Goal: Task Accomplishment & Management: Use online tool/utility

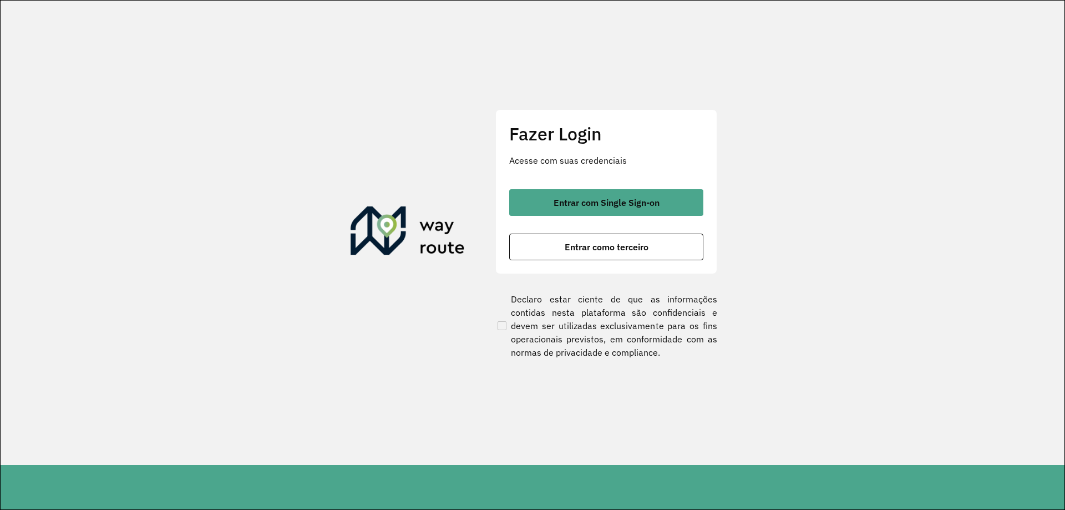
drag, startPoint x: 714, startPoint y: 144, endPoint x: 691, endPoint y: 150, distance: 24.1
click at [714, 144] on div "Fazer Login Acesse com suas credenciais Entrar com Single Sign-on Entrar como t…" at bounding box center [607, 191] width 222 height 164
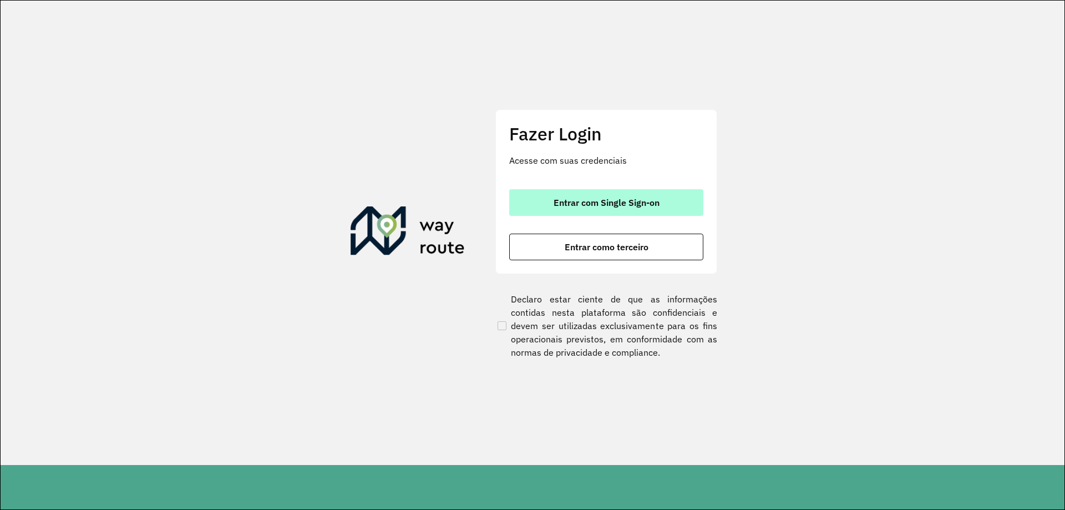
click at [603, 198] on span "Entrar com Single Sign-on" at bounding box center [607, 202] width 106 height 9
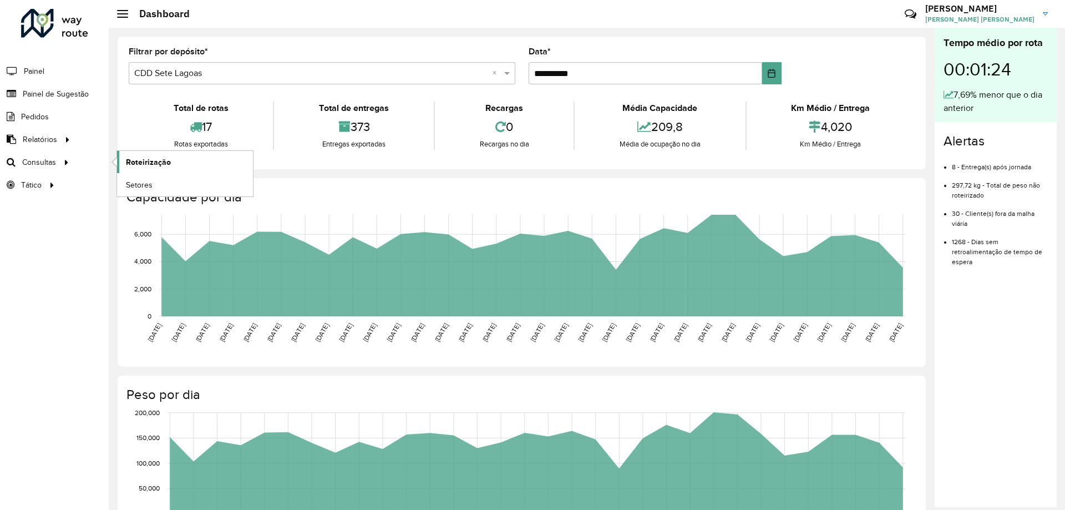
click at [156, 163] on span "Roteirização" at bounding box center [148, 162] width 45 height 12
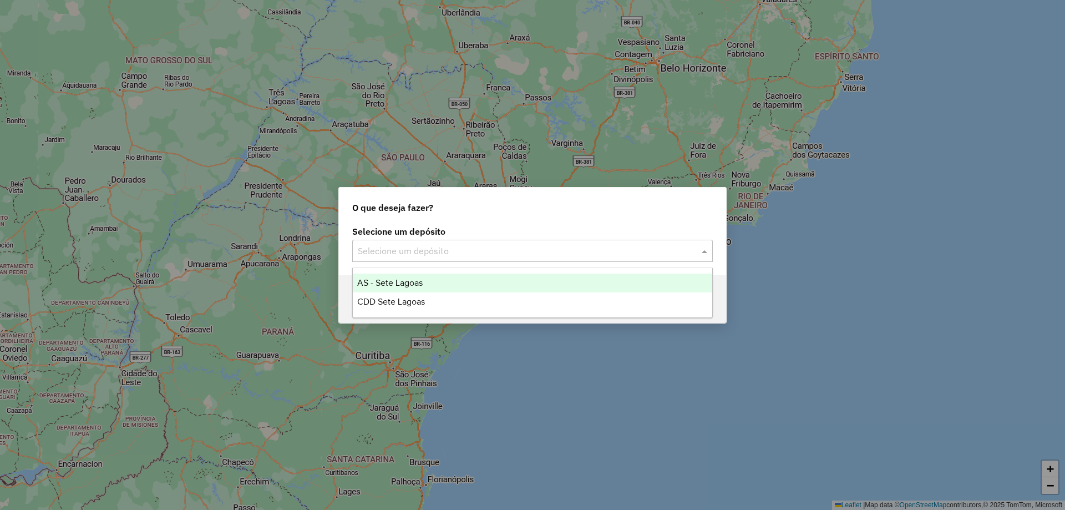
click at [558, 240] on div "Selecione um depósito" at bounding box center [532, 251] width 361 height 22
click at [556, 253] on input "text" at bounding box center [521, 251] width 327 height 13
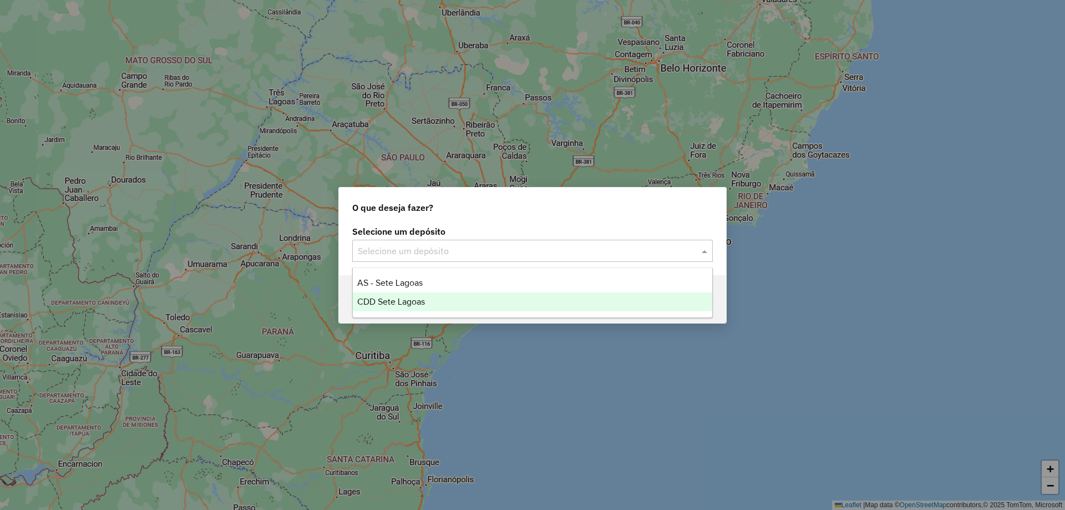
click at [419, 297] on span "CDD Sete Lagoas" at bounding box center [391, 301] width 68 height 9
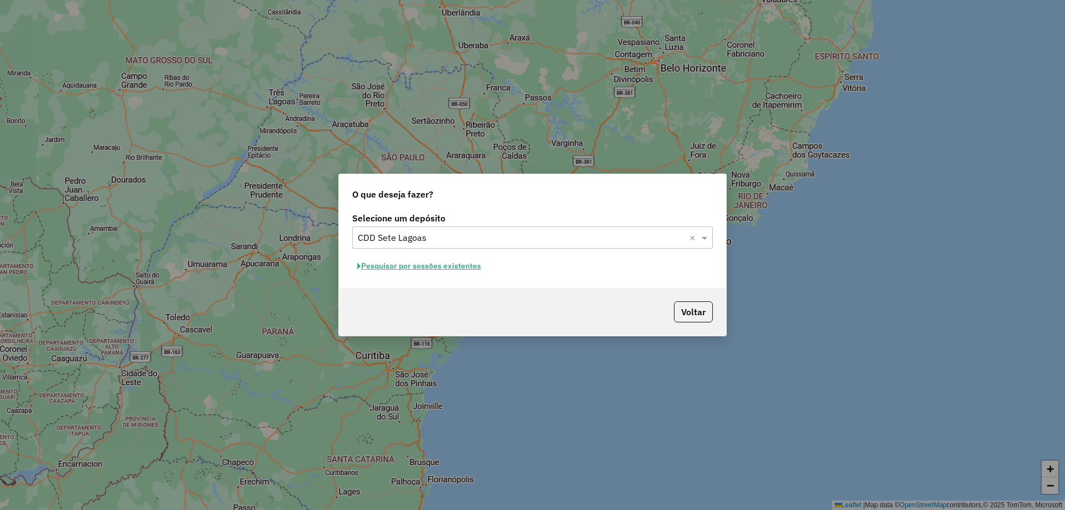
click at [422, 270] on button "Pesquisar por sessões existentes" at bounding box center [419, 265] width 134 height 17
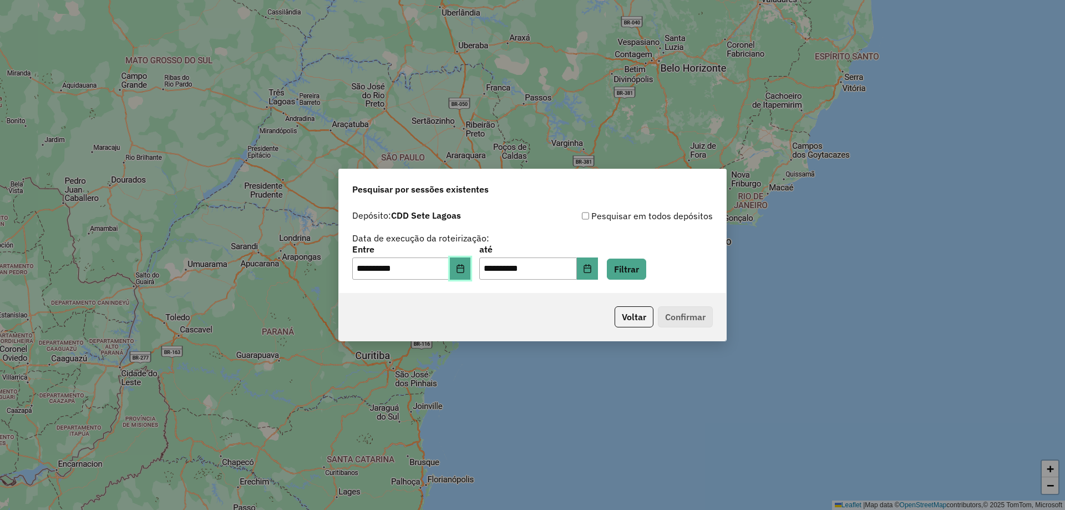
click at [461, 272] on button "Choose Date" at bounding box center [460, 268] width 21 height 22
click at [668, 230] on div "**********" at bounding box center [532, 244] width 361 height 70
click at [639, 269] on button "Filtrar" at bounding box center [626, 269] width 39 height 21
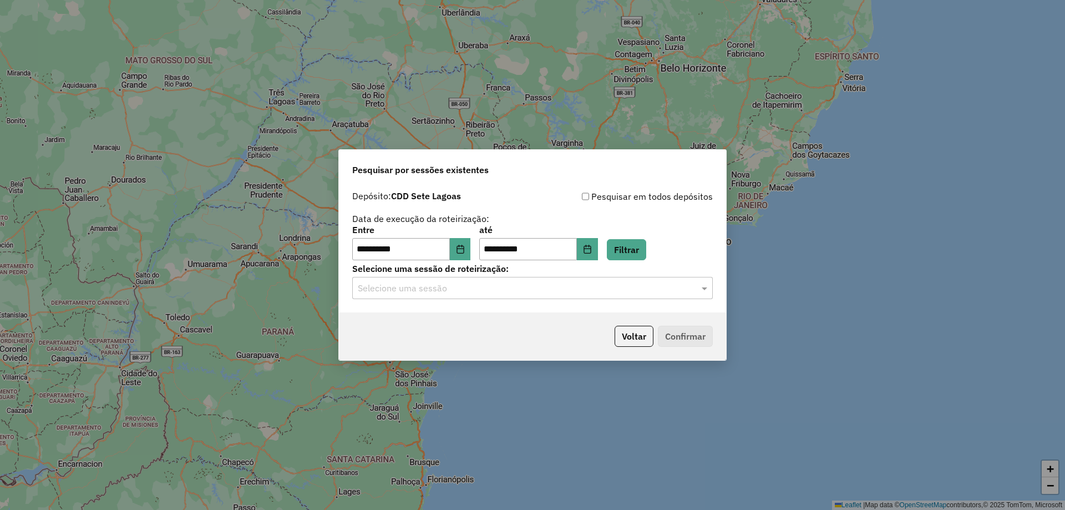
click at [408, 286] on hb-app "**********" at bounding box center [532, 255] width 1065 height 510
click at [422, 287] on input "text" at bounding box center [521, 288] width 327 height 13
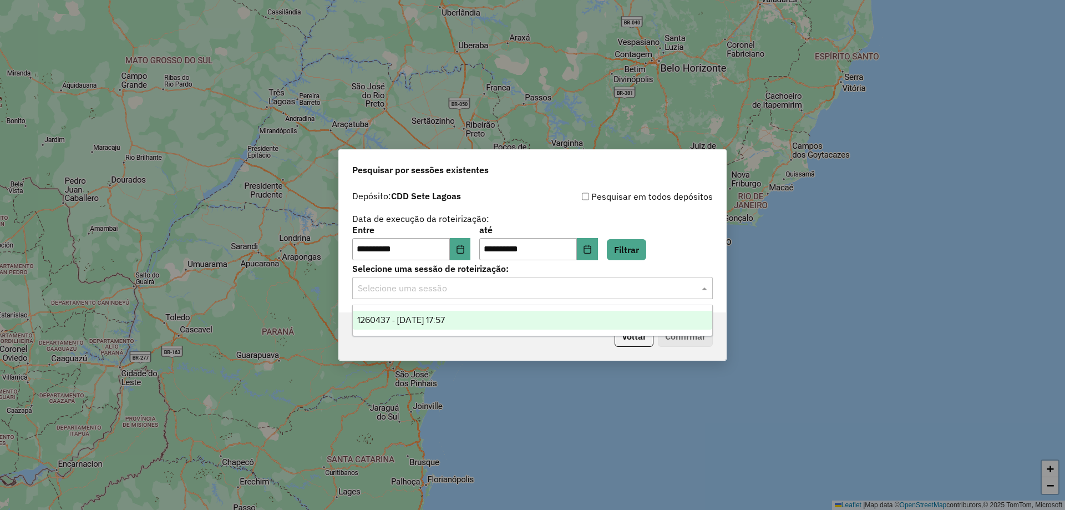
click at [422, 309] on ng-dropdown-panel "1260437 - 06/09/2025 17:57" at bounding box center [532, 321] width 361 height 32
click at [435, 317] on span "1260437 - 06/09/2025 17:57" at bounding box center [401, 319] width 88 height 9
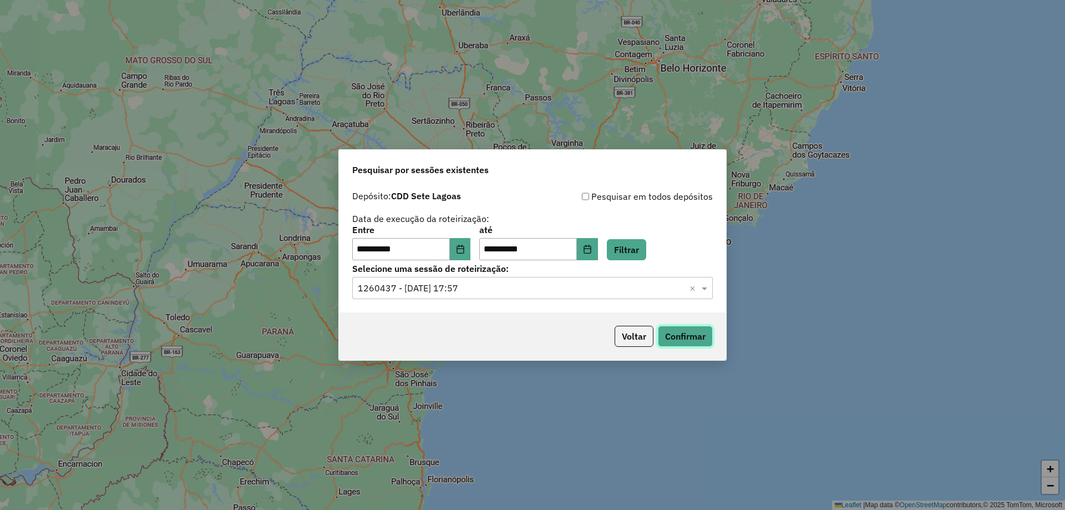
click at [696, 334] on button "Confirmar" at bounding box center [685, 336] width 55 height 21
click at [465, 242] on button "Choose Date" at bounding box center [460, 249] width 21 height 22
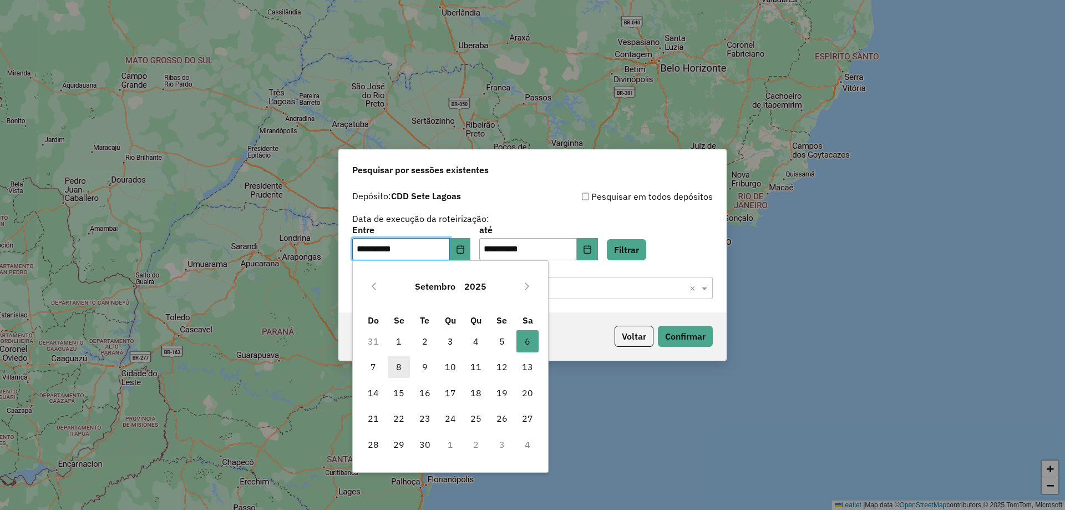
click at [397, 368] on span "8" at bounding box center [399, 367] width 22 height 22
type input "**********"
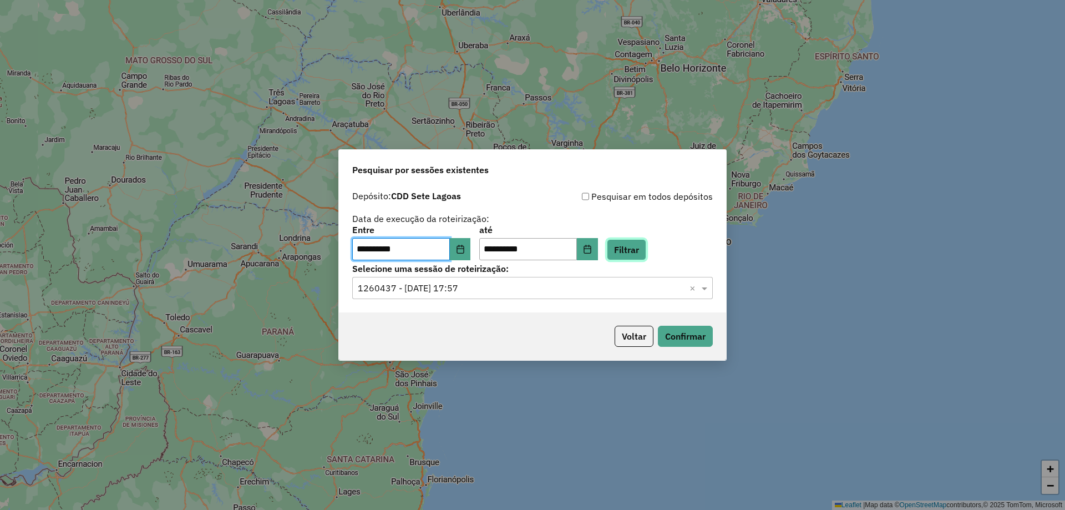
click at [640, 244] on button "Filtrar" at bounding box center [626, 249] width 39 height 21
click at [545, 283] on input "text" at bounding box center [521, 288] width 327 height 13
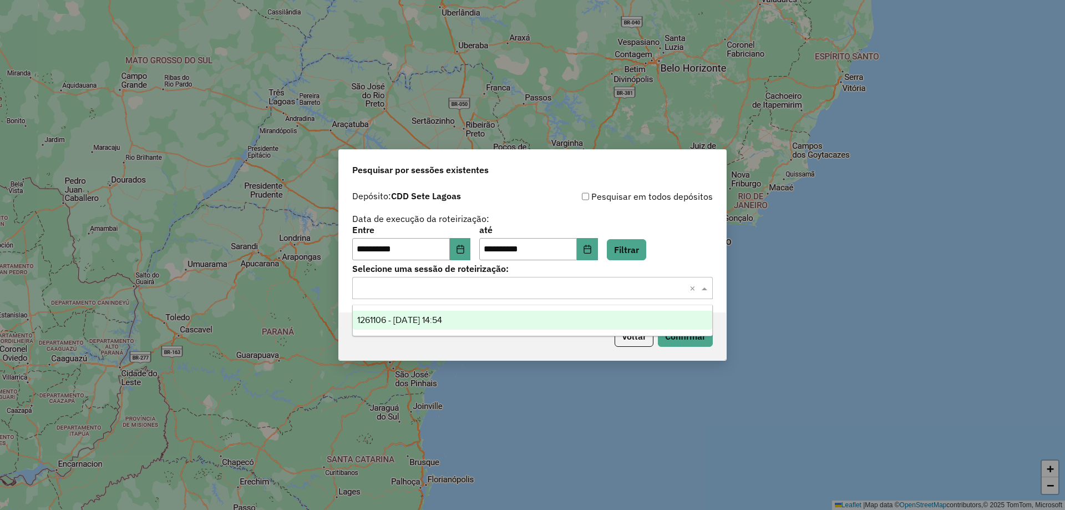
click at [451, 314] on div "1261106 - 08/09/2025 14:54" at bounding box center [533, 320] width 360 height 19
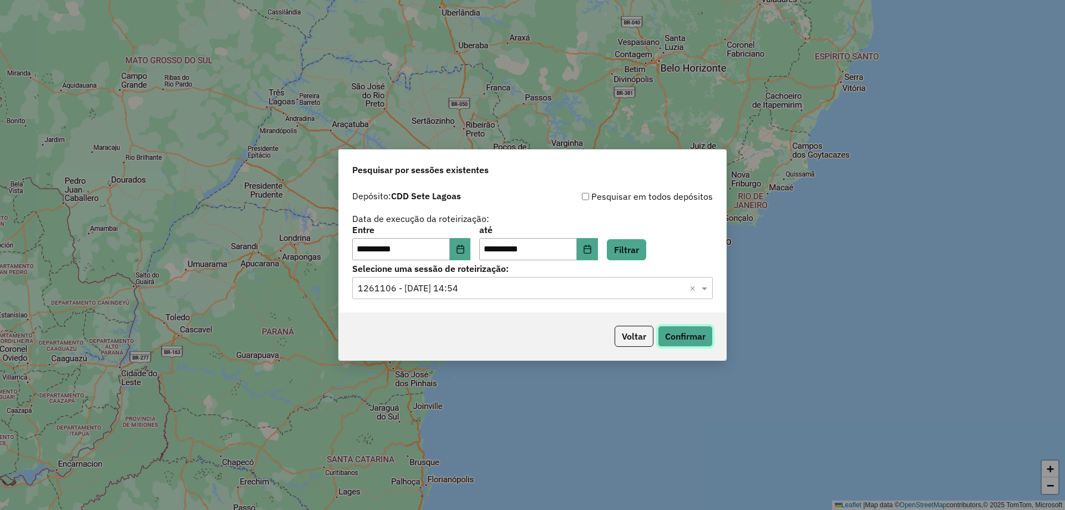
click at [693, 336] on button "Confirmar" at bounding box center [685, 336] width 55 height 21
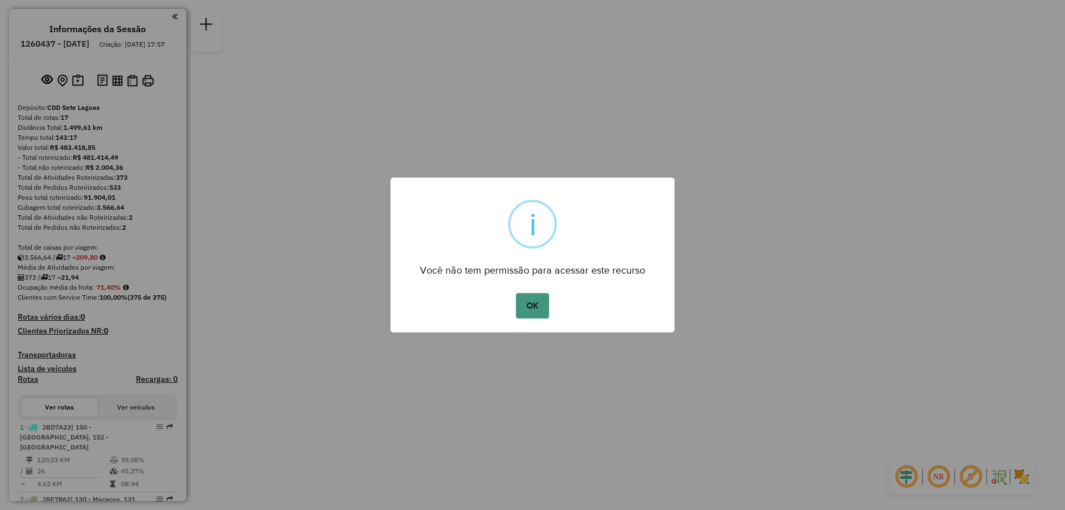
click at [543, 308] on button "OK" at bounding box center [532, 306] width 33 height 26
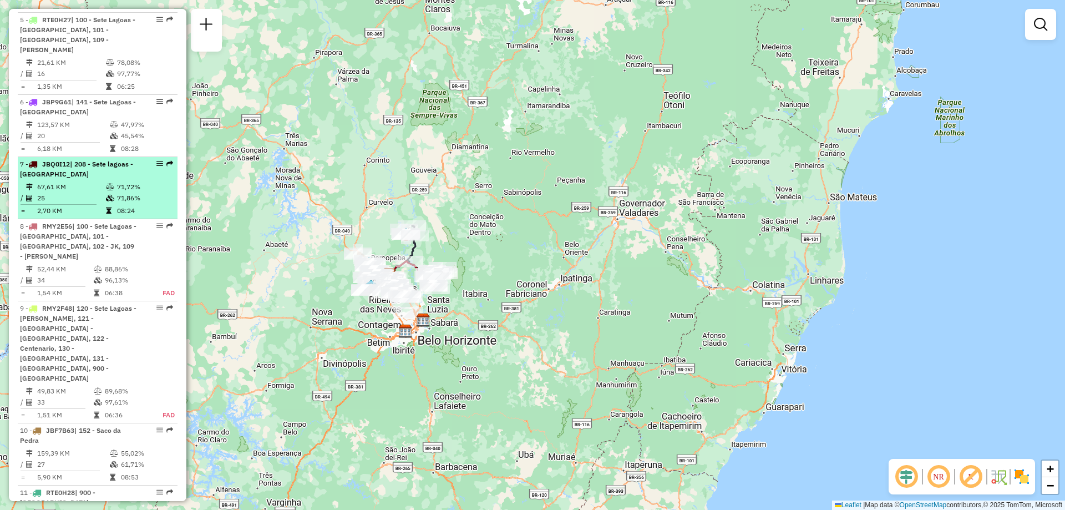
scroll to position [777, 0]
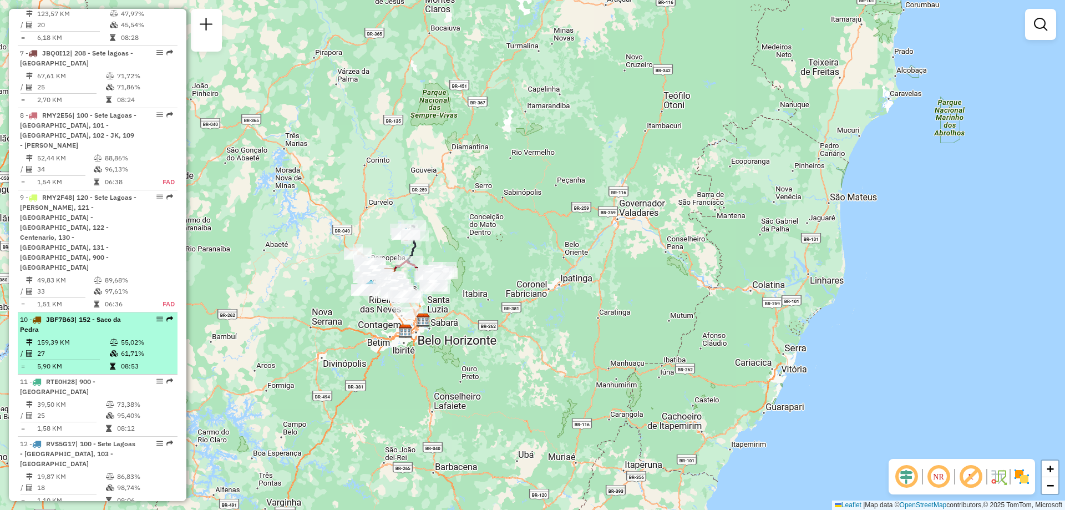
click at [156, 316] on em at bounding box center [159, 319] width 7 height 7
select select "**********"
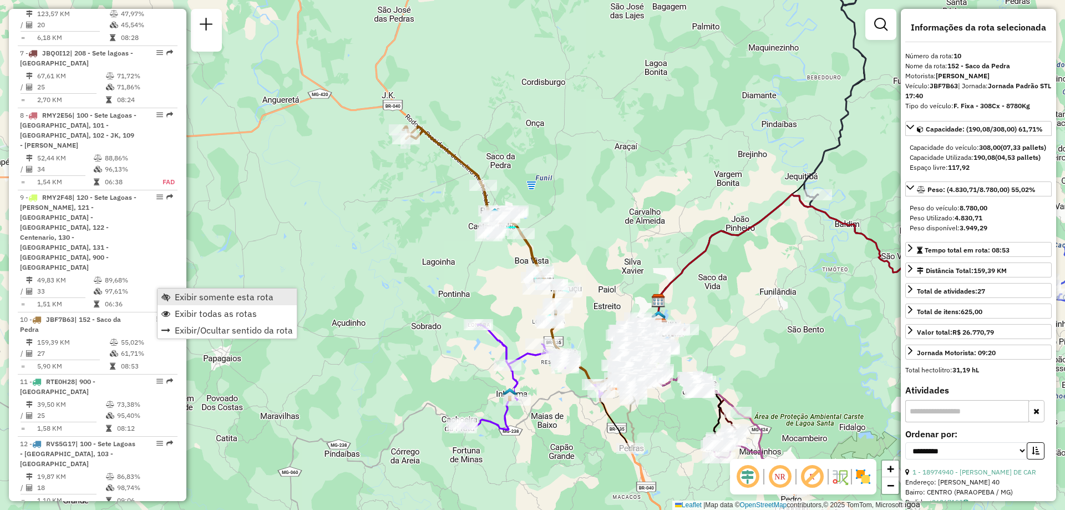
click at [191, 300] on span "Exibir somente esta rota" at bounding box center [224, 296] width 99 height 9
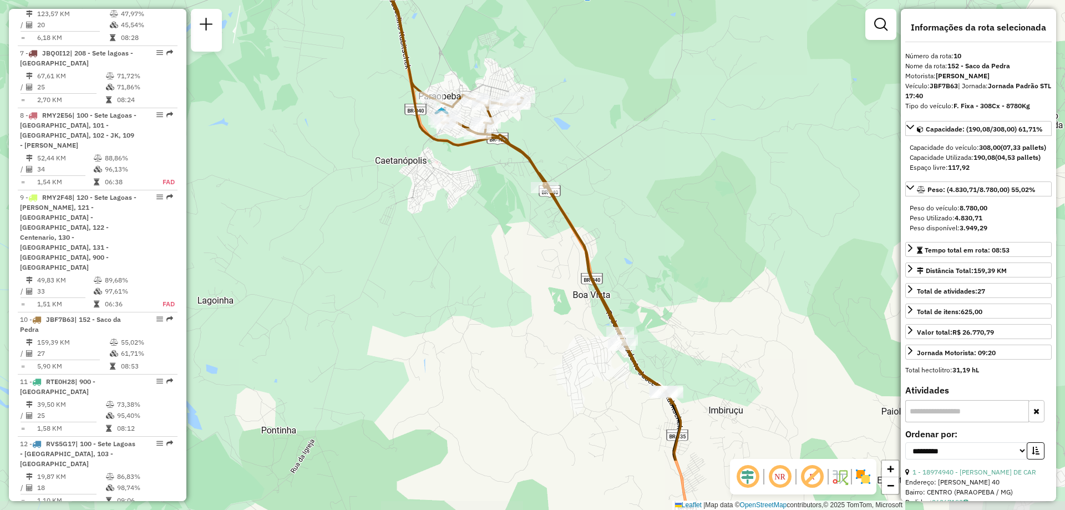
drag, startPoint x: 666, startPoint y: 254, endPoint x: 633, endPoint y: 160, distance: 99.2
click at [633, 160] on div "Janela de atendimento Grade de atendimento Capacidade Transportadoras Veículos …" at bounding box center [532, 255] width 1065 height 510
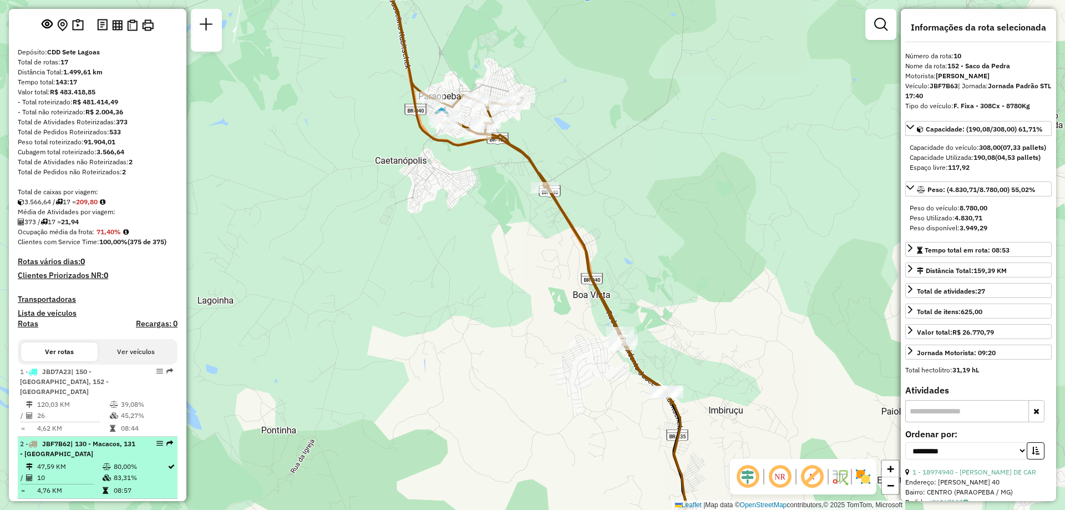
scroll to position [0, 0]
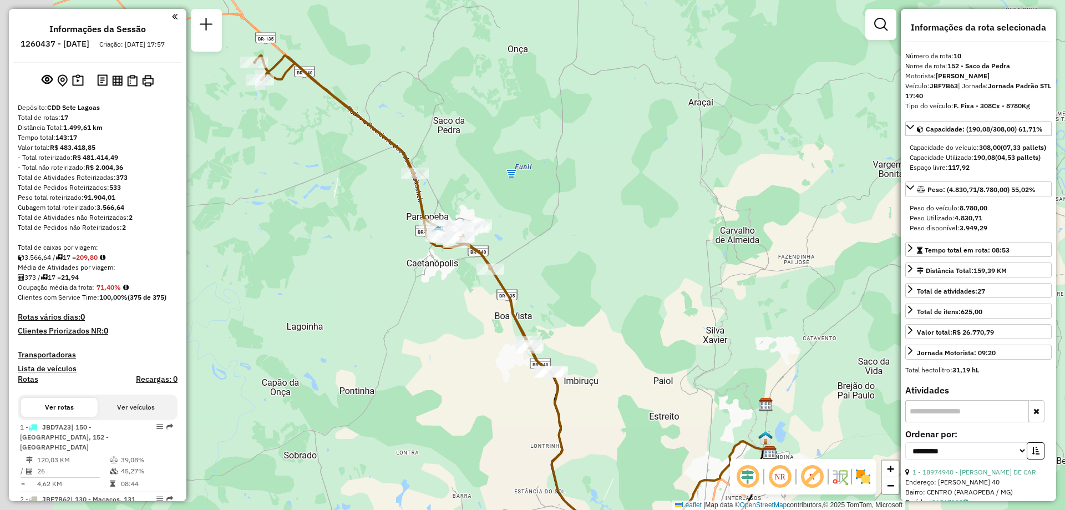
drag, startPoint x: 466, startPoint y: 198, endPoint x: 513, endPoint y: 257, distance: 75.5
click at [559, 183] on div "Janela de atendimento Grade de atendimento Capacidade Transportadoras Veículos …" at bounding box center [532, 255] width 1065 height 510
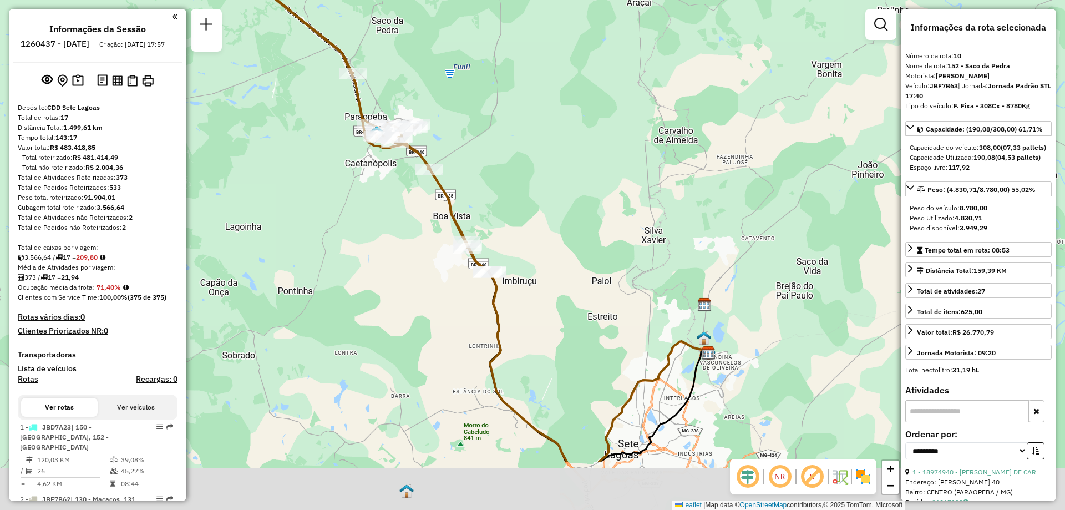
drag, startPoint x: 602, startPoint y: 360, endPoint x: 540, endPoint y: 274, distance: 105.0
click at [540, 274] on div "Janela de atendimento Grade de atendimento Capacidade Transportadoras Veículos …" at bounding box center [532, 255] width 1065 height 510
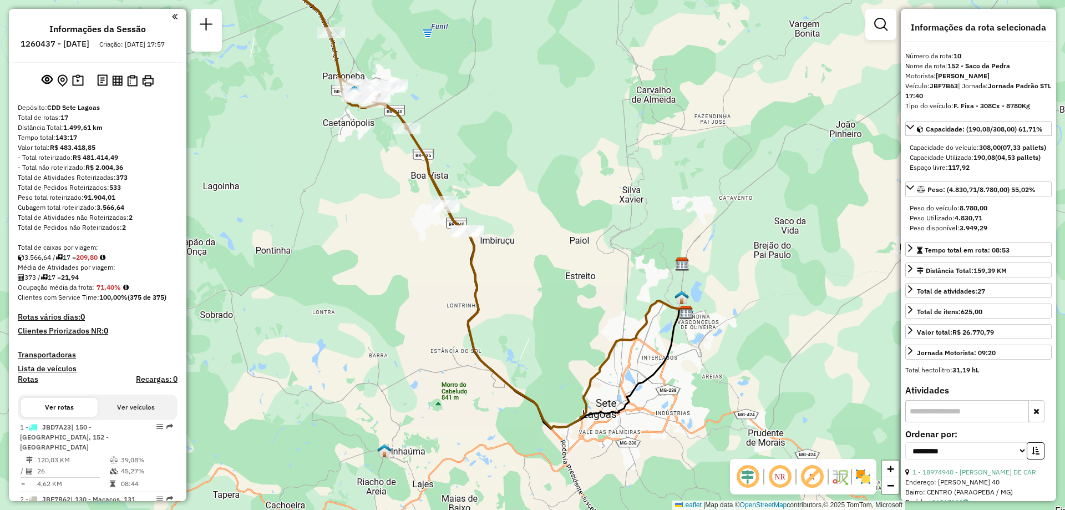
drag, startPoint x: 557, startPoint y: 338, endPoint x: 524, endPoint y: 287, distance: 61.1
click at [524, 287] on div "Janela de atendimento Grade de atendimento Capacidade Transportadoras Veículos …" at bounding box center [532, 255] width 1065 height 510
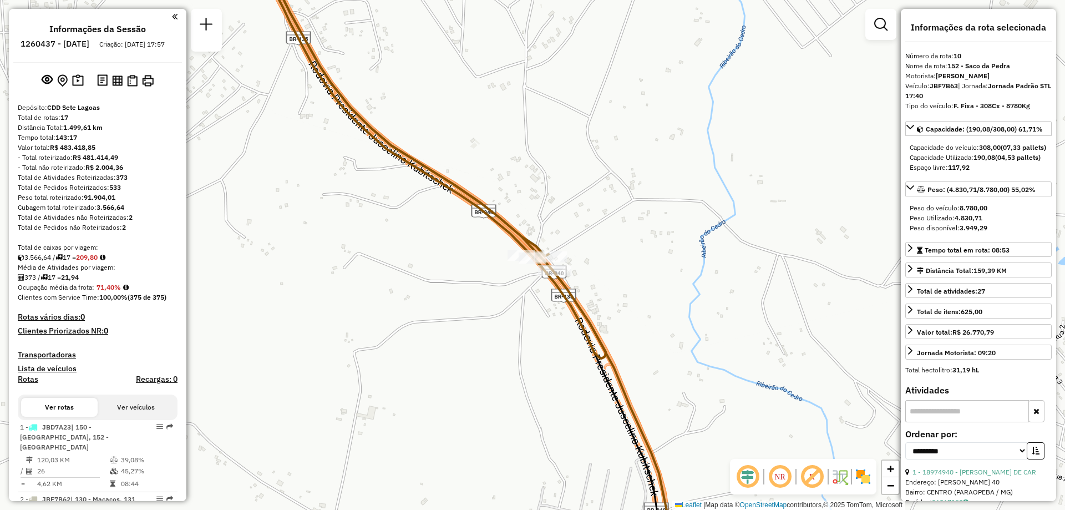
drag, startPoint x: 496, startPoint y: 182, endPoint x: 576, endPoint y: 236, distance: 96.7
click at [575, 234] on div "Janela de atendimento Grade de atendimento Capacidade Transportadoras Veículos …" at bounding box center [532, 255] width 1065 height 510
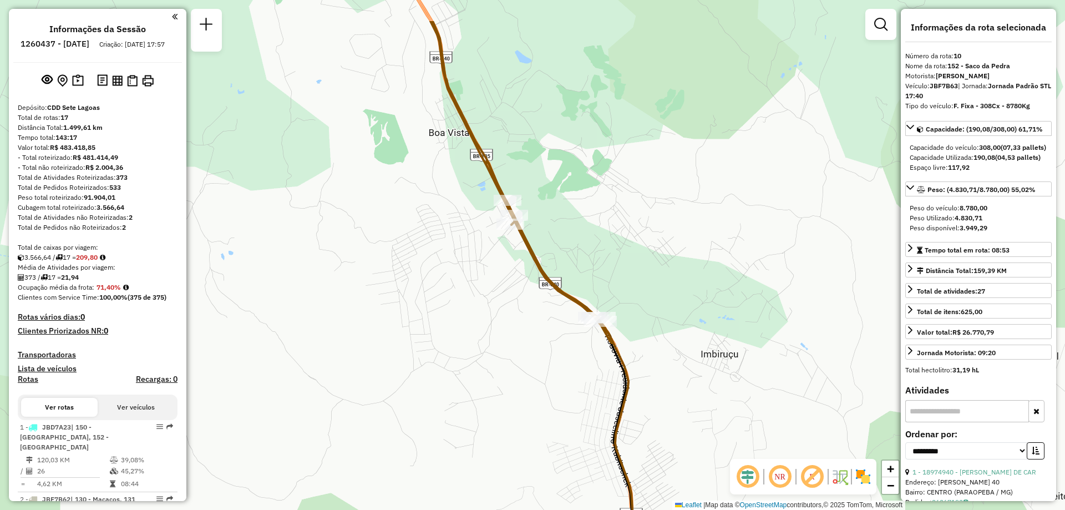
drag, startPoint x: 535, startPoint y: 138, endPoint x: 560, endPoint y: 213, distance: 79.0
click at [560, 213] on div "Janela de atendimento Grade de atendimento Capacidade Transportadoras Veículos …" at bounding box center [532, 255] width 1065 height 510
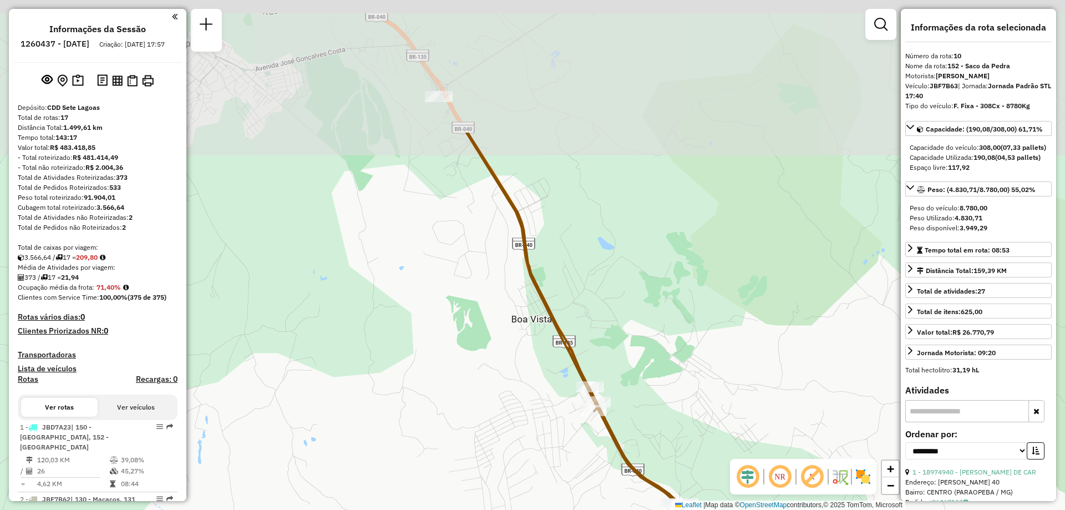
drag, startPoint x: 542, startPoint y: 130, endPoint x: 625, endPoint y: 317, distance: 204.0
click at [625, 316] on div "Janela de atendimento Grade de atendimento Capacidade Transportadoras Veículos …" at bounding box center [532, 255] width 1065 height 510
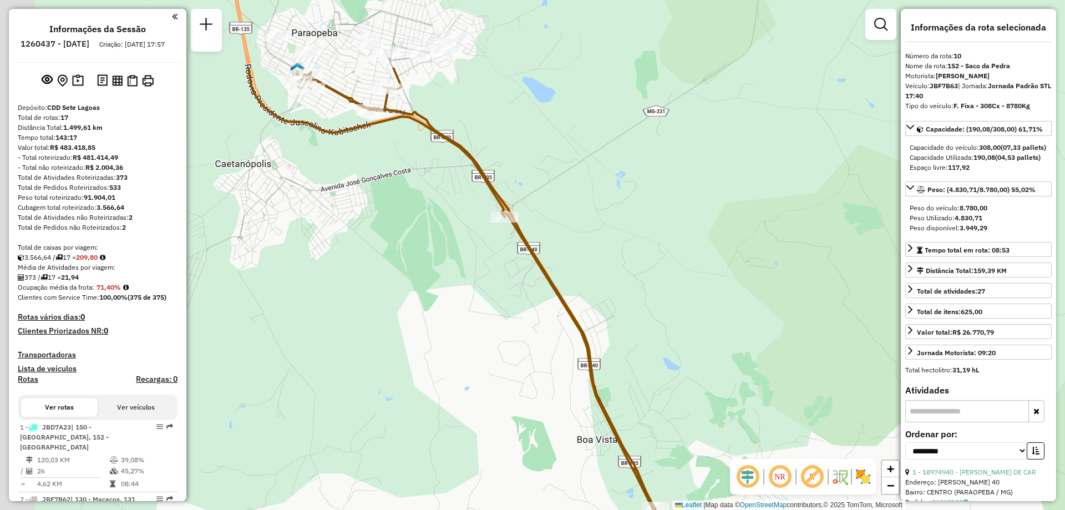
drag, startPoint x: 526, startPoint y: 113, endPoint x: 565, endPoint y: 204, distance: 99.2
click at [575, 201] on div "Janela de atendimento Grade de atendimento Capacidade Transportadoras Veículos …" at bounding box center [532, 255] width 1065 height 510
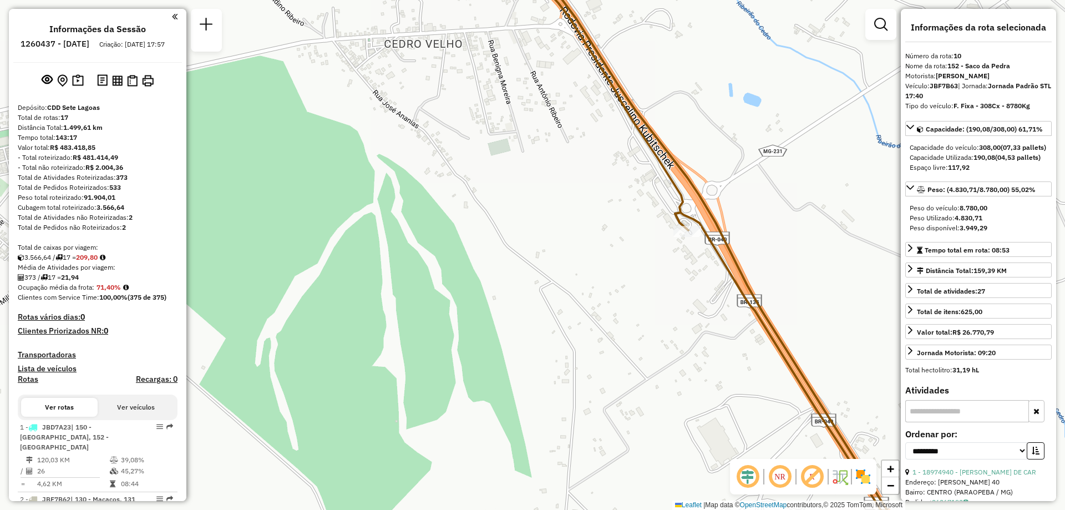
drag, startPoint x: 374, startPoint y: 100, endPoint x: 247, endPoint y: 57, distance: 133.7
click at [373, 100] on div "Janela de atendimento Grade de atendimento Capacidade Transportadoras Veículos …" at bounding box center [532, 255] width 1065 height 510
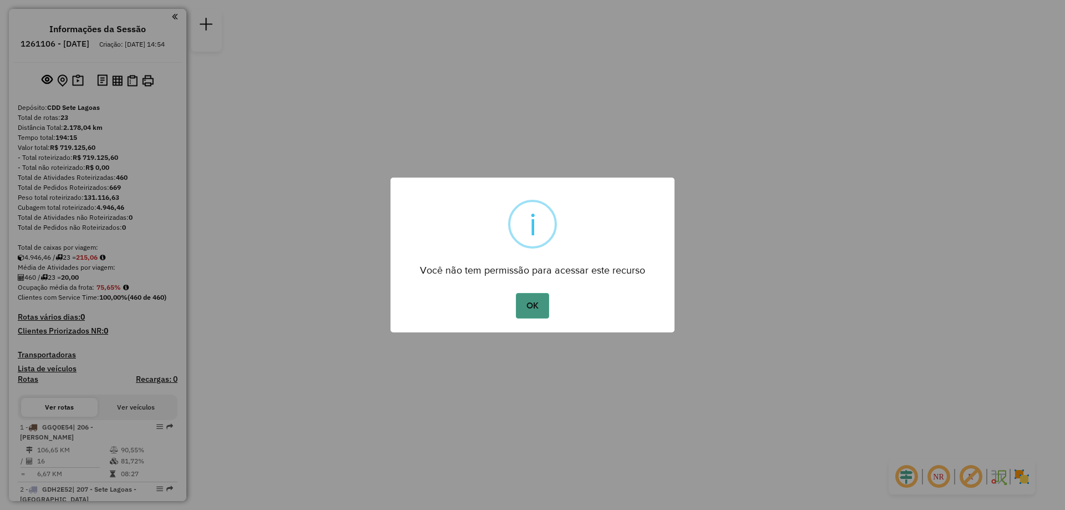
click at [538, 305] on button "OK" at bounding box center [532, 306] width 33 height 26
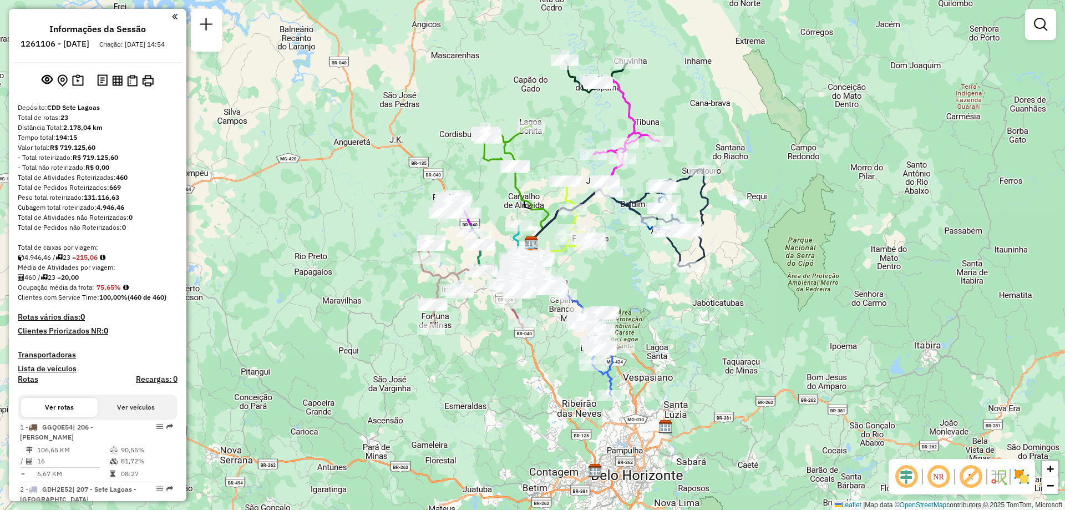
scroll to position [628, 0]
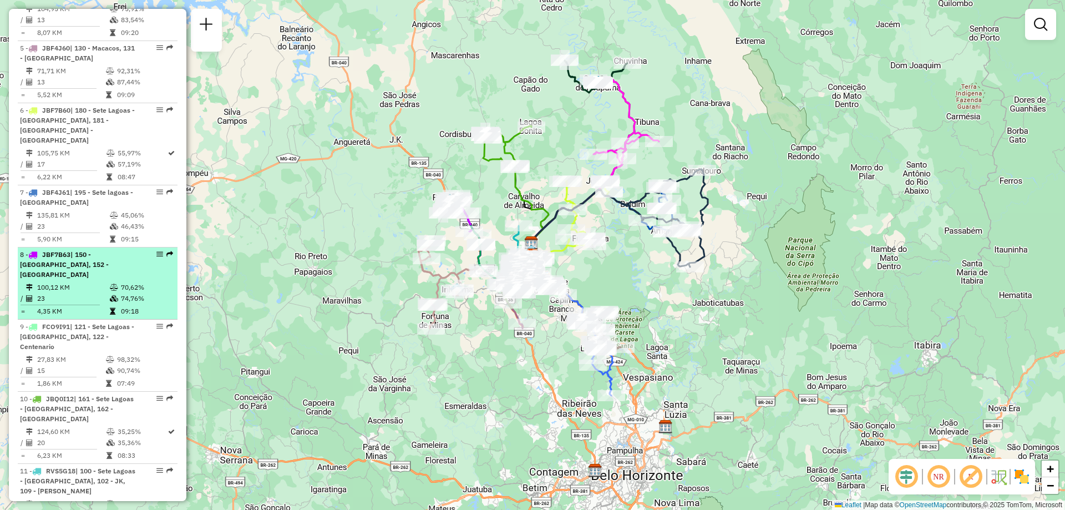
select select "**********"
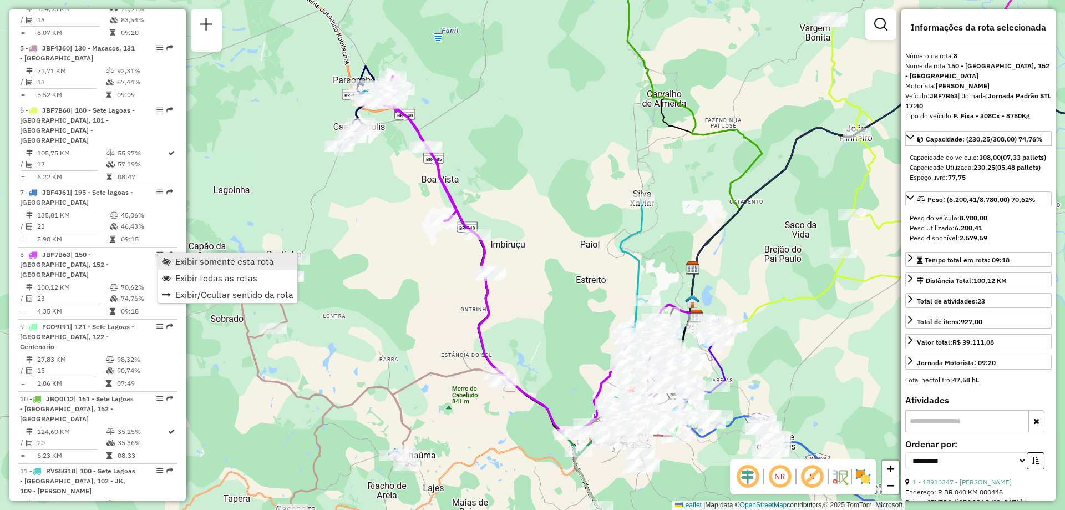
click at [180, 260] on span "Exibir somente esta rota" at bounding box center [224, 261] width 99 height 9
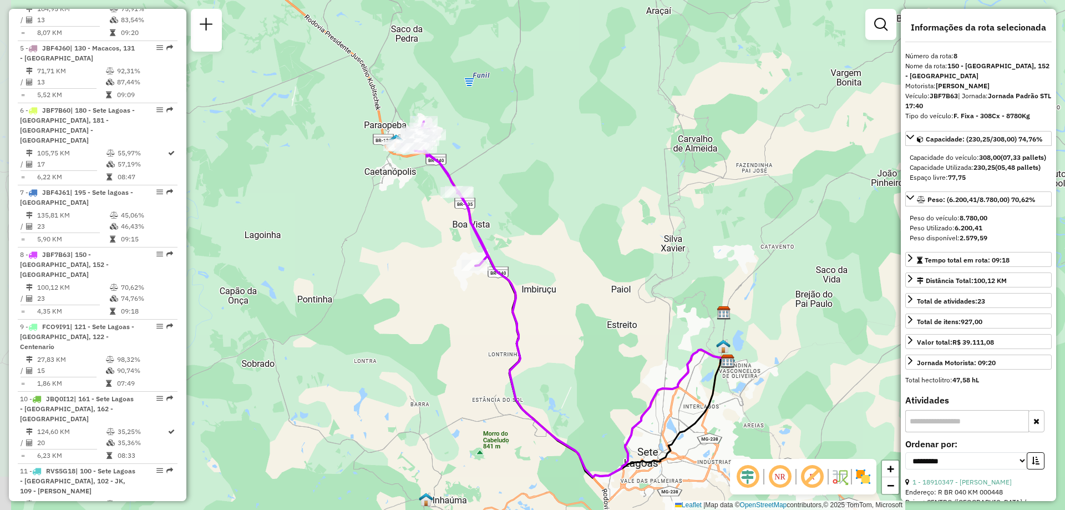
drag, startPoint x: 488, startPoint y: 133, endPoint x: 519, endPoint y: 178, distance: 54.6
click at [519, 178] on div "Janela de atendimento Grade de atendimento Capacidade Transportadoras Veículos …" at bounding box center [532, 255] width 1065 height 510
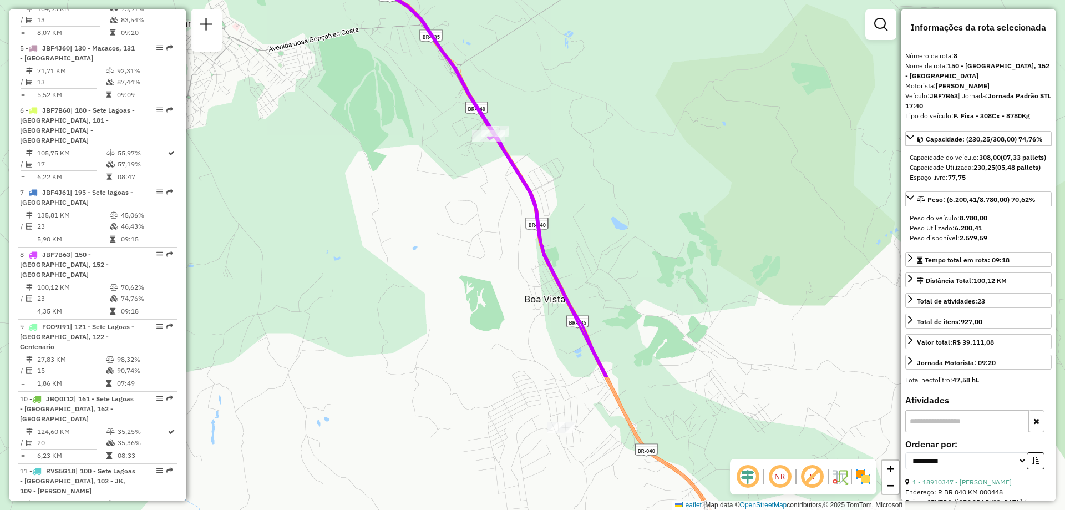
drag, startPoint x: 554, startPoint y: 293, endPoint x: 533, endPoint y: 109, distance: 185.5
click at [533, 109] on div "Janela de atendimento Grade de atendimento Capacidade Transportadoras Veículos …" at bounding box center [532, 255] width 1065 height 510
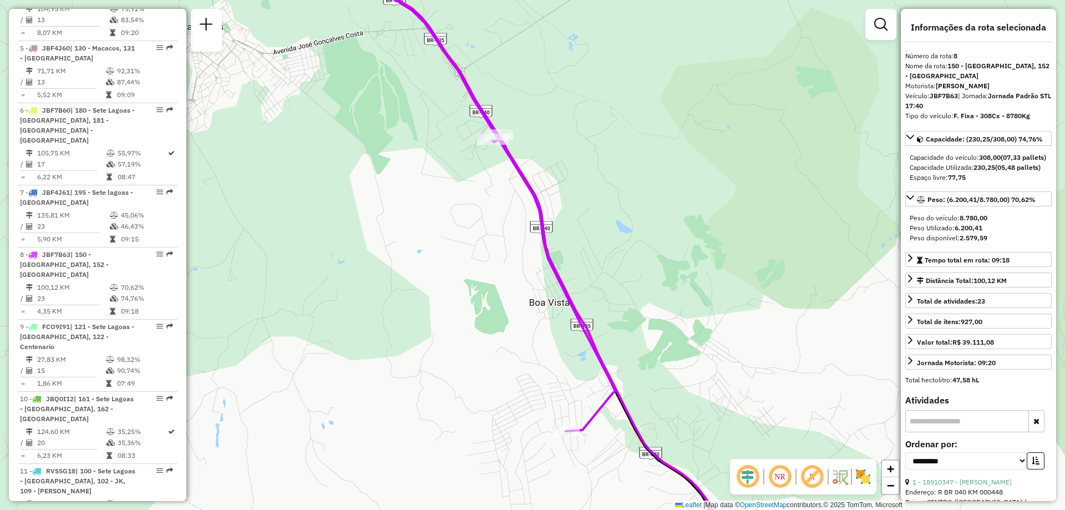
drag, startPoint x: 543, startPoint y: 123, endPoint x: 580, endPoint y: 168, distance: 58.8
click at [580, 168] on div "Janela de atendimento Grade de atendimento Capacidade Transportadoras Veículos …" at bounding box center [532, 255] width 1065 height 510
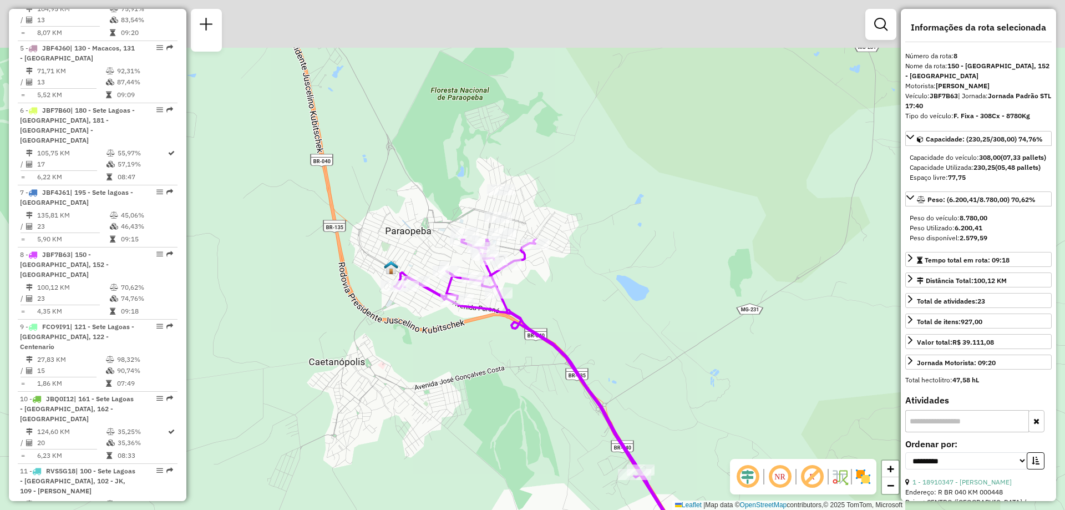
drag, startPoint x: 580, startPoint y: 168, endPoint x: 635, endPoint y: 431, distance: 268.1
click at [686, 462] on div "Janela de atendimento Grade de atendimento Capacidade Transportadoras Veículos …" at bounding box center [532, 255] width 1065 height 510
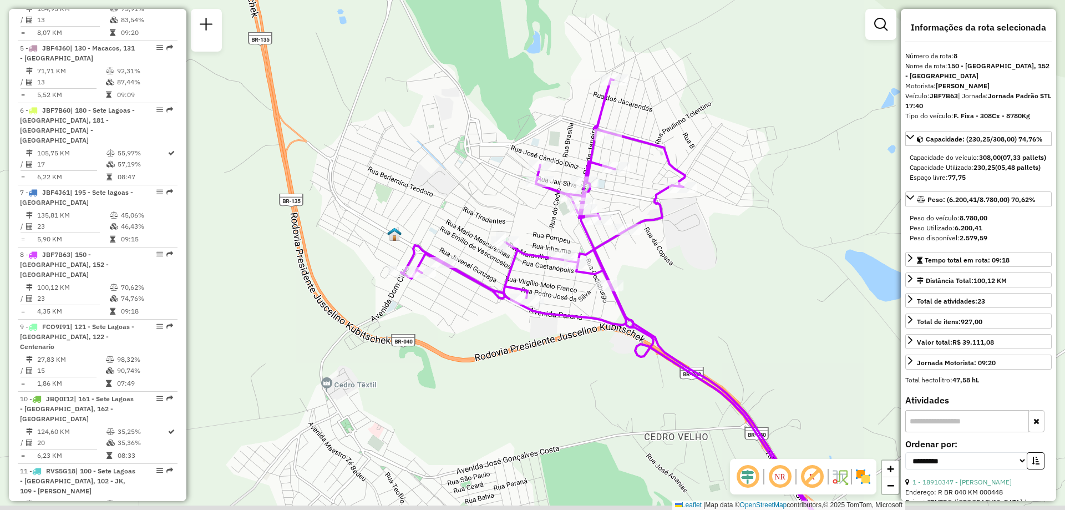
drag, startPoint x: 476, startPoint y: 240, endPoint x: 446, endPoint y: 209, distance: 43.2
click at [446, 209] on div "Janela de atendimento Grade de atendimento Capacidade Transportadoras Veículos …" at bounding box center [532, 255] width 1065 height 510
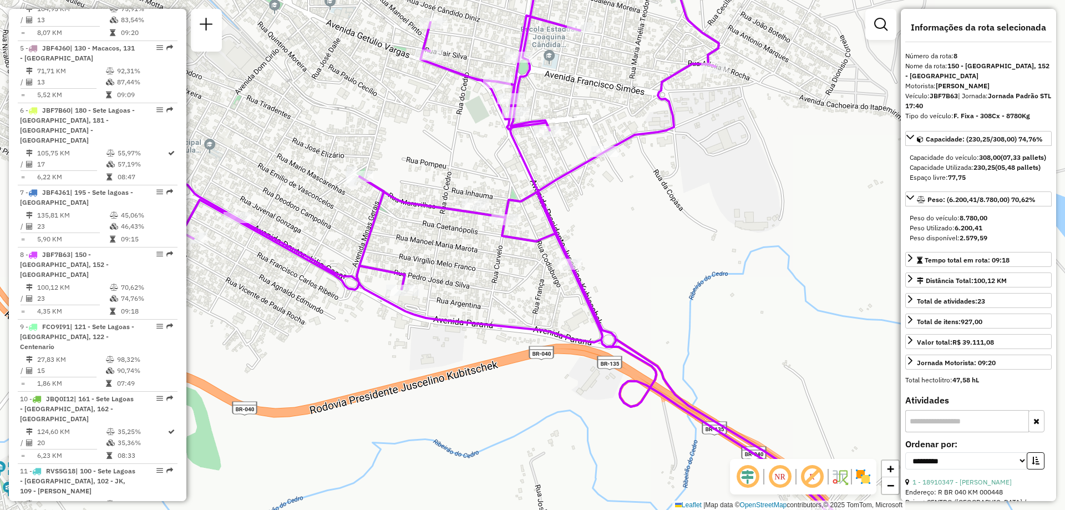
drag, startPoint x: 743, startPoint y: 255, endPoint x: 628, endPoint y: 239, distance: 115.9
click at [628, 239] on div "Janela de atendimento Grade de atendimento Capacidade Transportadoras Veículos …" at bounding box center [532, 255] width 1065 height 510
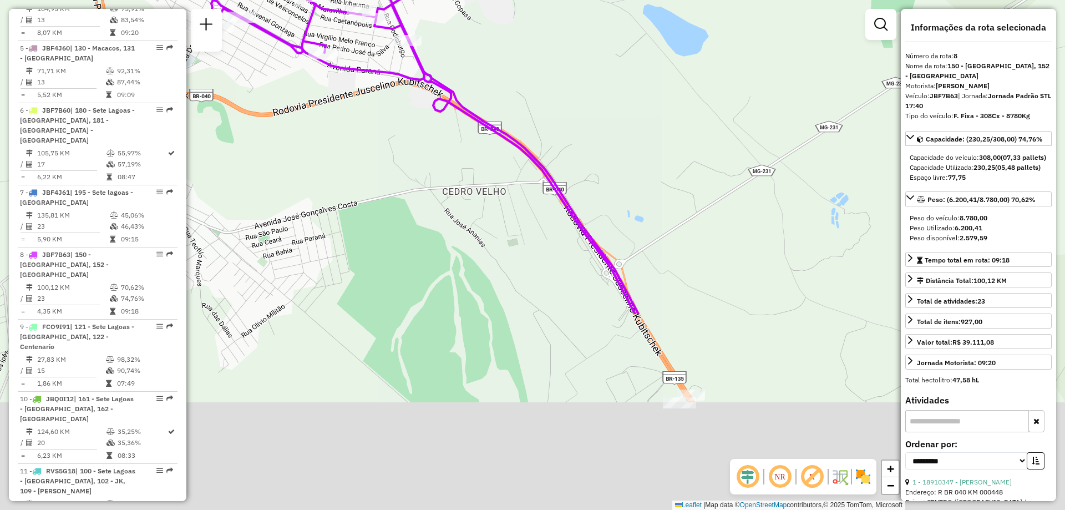
drag, startPoint x: 580, startPoint y: 313, endPoint x: 442, endPoint y: 22, distance: 322.2
click at [442, 22] on div "Janela de atendimento Grade de atendimento Capacidade Transportadoras Veículos …" at bounding box center [532, 255] width 1065 height 510
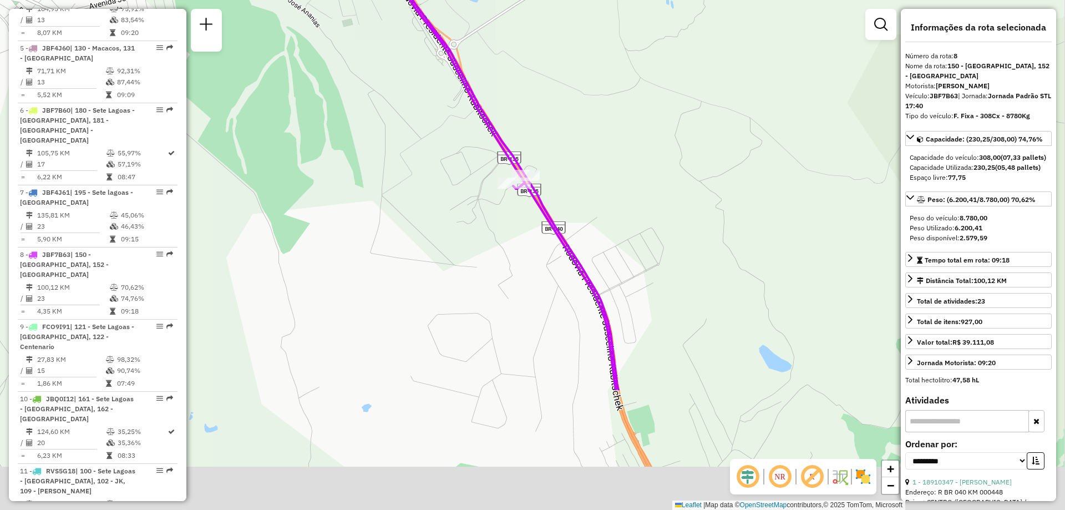
drag, startPoint x: 587, startPoint y: 118, endPoint x: 489, endPoint y: -6, distance: 157.7
click at [489, 0] on html "Aguarde... Pop-up bloqueado! Seu navegador bloqueou automáticamente a abertura …" at bounding box center [532, 255] width 1065 height 510
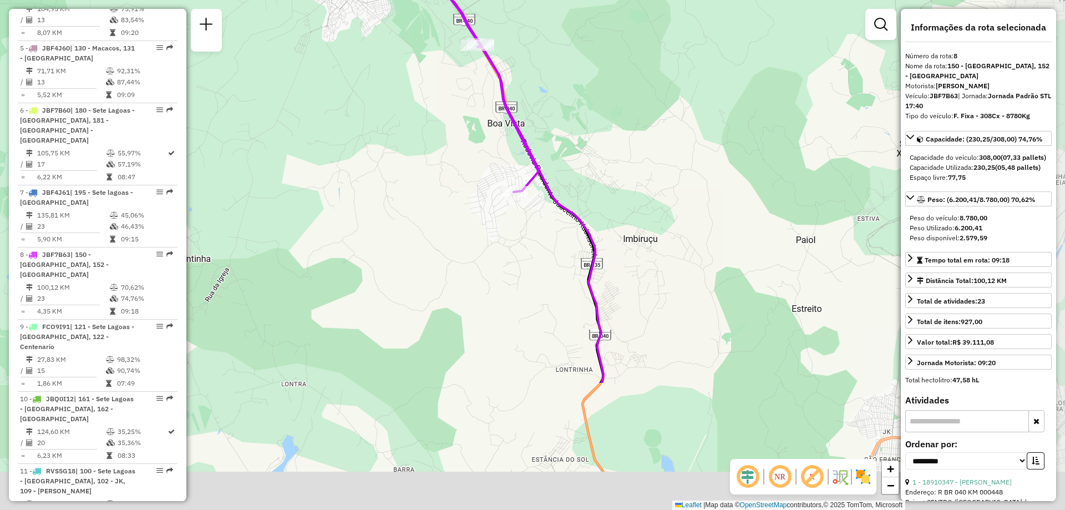
drag, startPoint x: 645, startPoint y: 350, endPoint x: 555, endPoint y: 169, distance: 202.0
click at [555, 169] on div "Janela de atendimento Grade de atendimento Capacidade Transportadoras Veículos …" at bounding box center [532, 255] width 1065 height 510
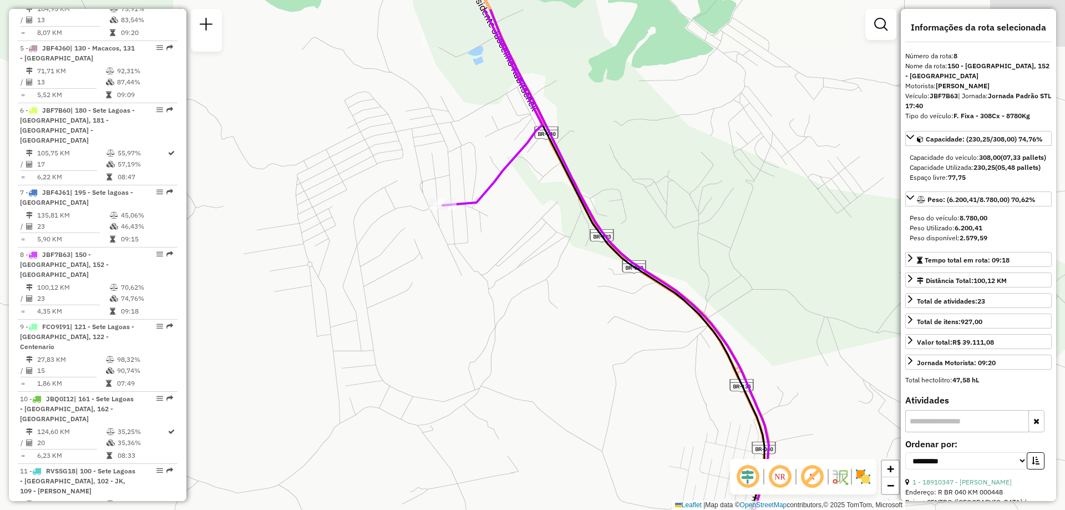
drag, startPoint x: 392, startPoint y: 108, endPoint x: 459, endPoint y: 168, distance: 90.0
click at [459, 168] on div "Janela de atendimento Grade de atendimento Capacidade Transportadoras Veículos …" at bounding box center [532, 255] width 1065 height 510
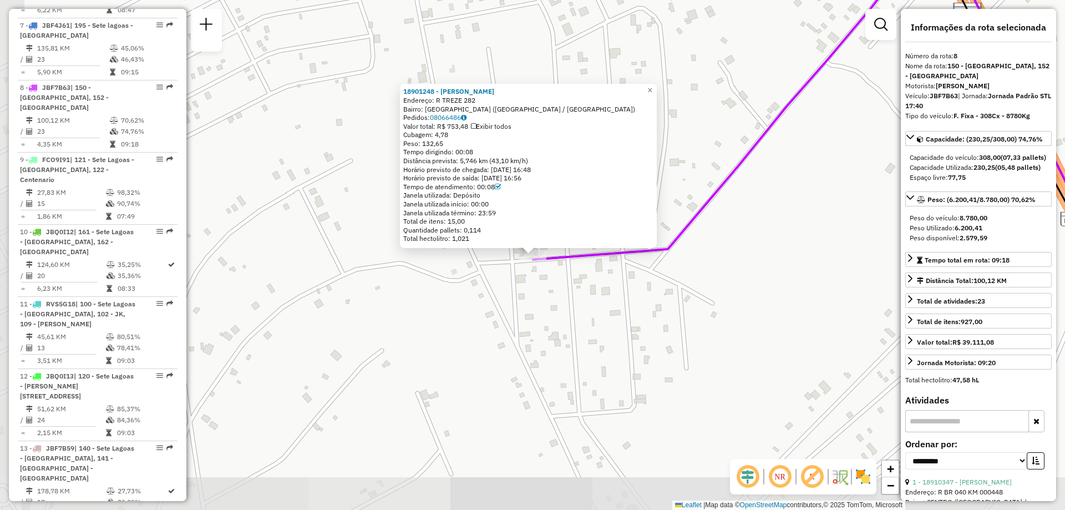
scroll to position [866, 0]
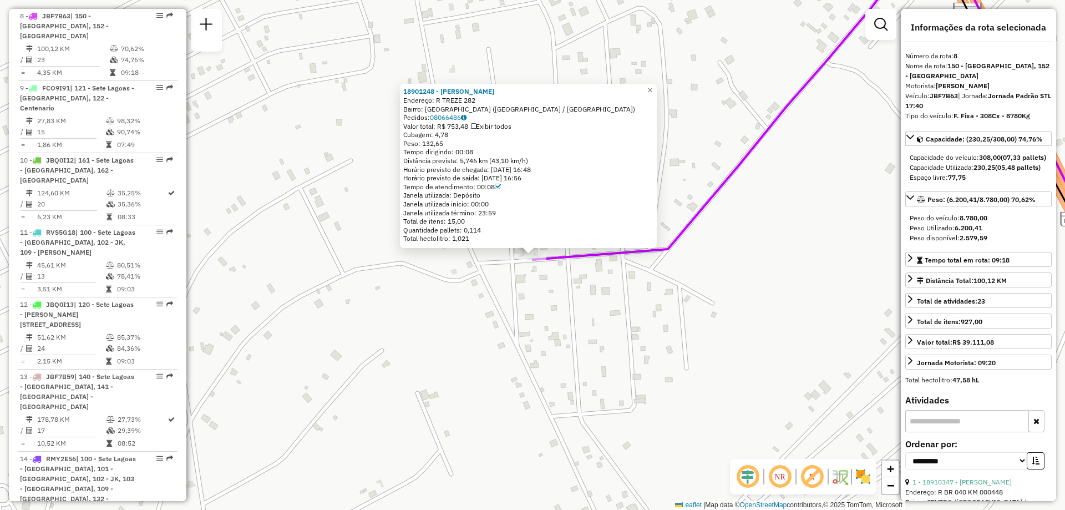
click at [350, 154] on div "18901248 - JOSE VALDENI DE MOUR Endereço: R TREZE 282 Bairro: PARQUE DO BURITIS…" at bounding box center [532, 255] width 1065 height 510
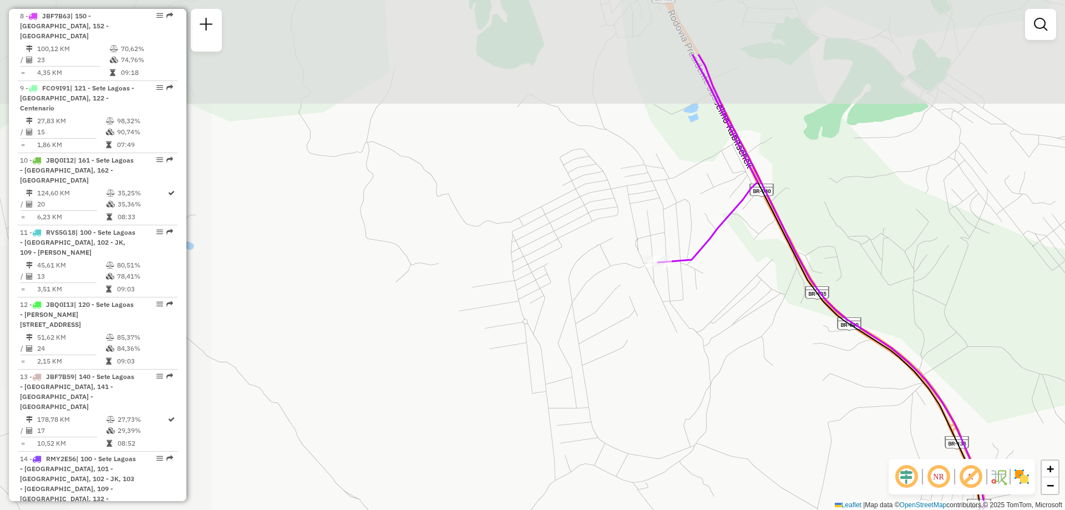
drag, startPoint x: 585, startPoint y: 68, endPoint x: 694, endPoint y: 415, distance: 364.0
click at [694, 412] on div "Janela de atendimento Grade de atendimento Capacidade Transportadoras Veículos …" at bounding box center [532, 255] width 1065 height 510
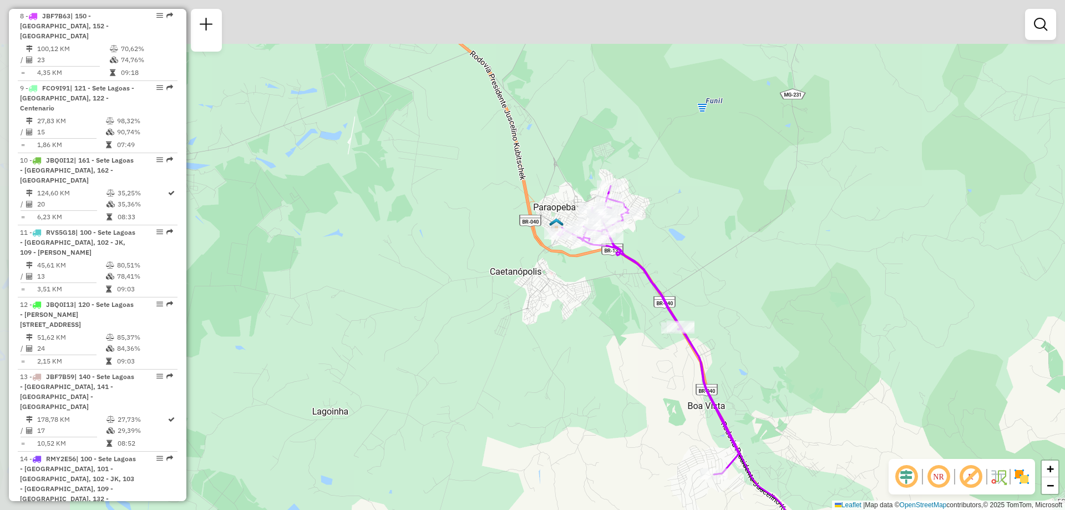
drag, startPoint x: 513, startPoint y: 114, endPoint x: 587, endPoint y: 255, distance: 158.6
click at [587, 255] on div "Janela de atendimento Grade de atendimento Capacidade Transportadoras Veículos …" at bounding box center [532, 255] width 1065 height 510
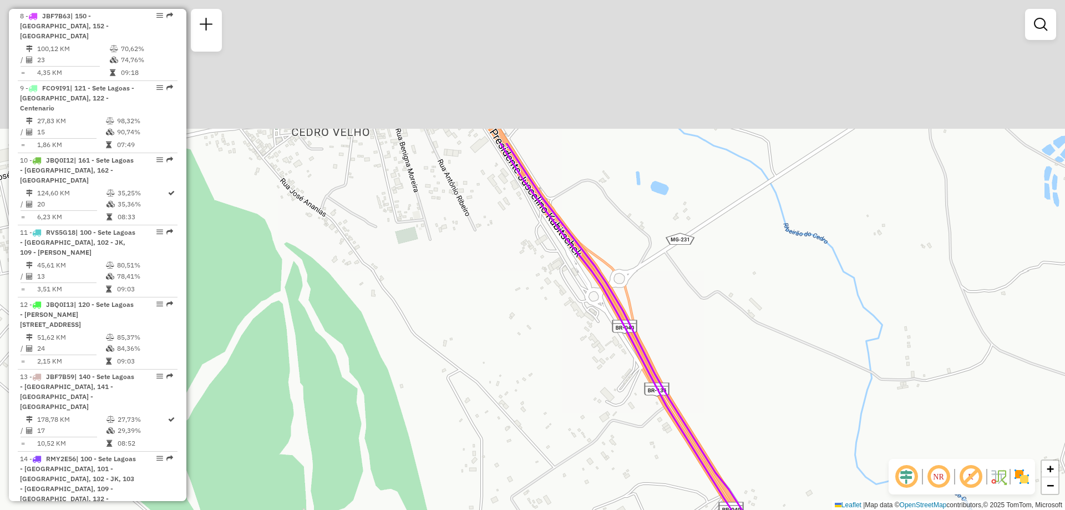
drag, startPoint x: 498, startPoint y: 156, endPoint x: 633, endPoint y: 446, distance: 319.8
click at [633, 446] on div "Janela de atendimento Grade de atendimento Capacidade Transportadoras Veículos …" at bounding box center [532, 255] width 1065 height 510
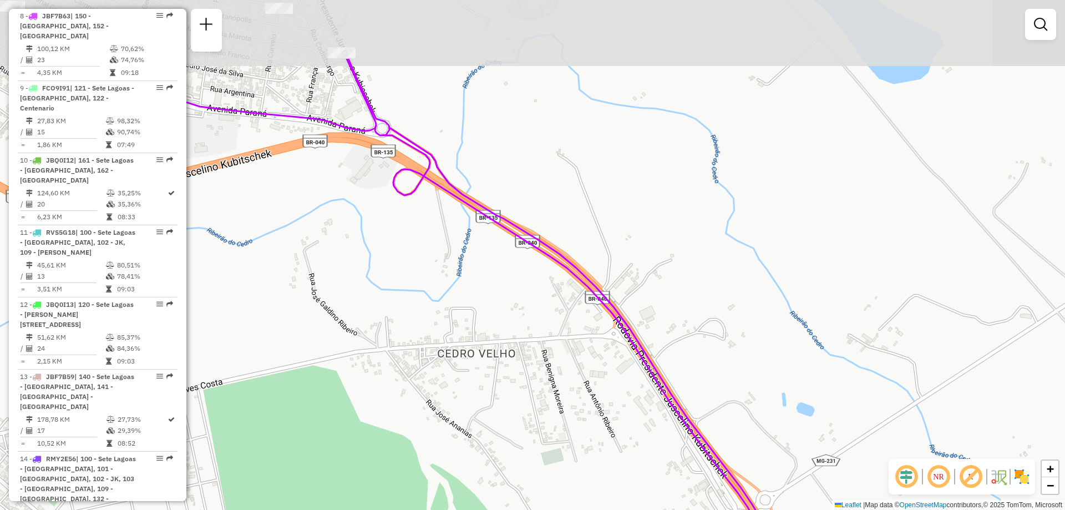
drag, startPoint x: 494, startPoint y: 211, endPoint x: 705, endPoint y: 416, distance: 294.3
click at [703, 413] on div "Janela de atendimento Grade de atendimento Capacidade Transportadoras Veículos …" at bounding box center [532, 255] width 1065 height 510
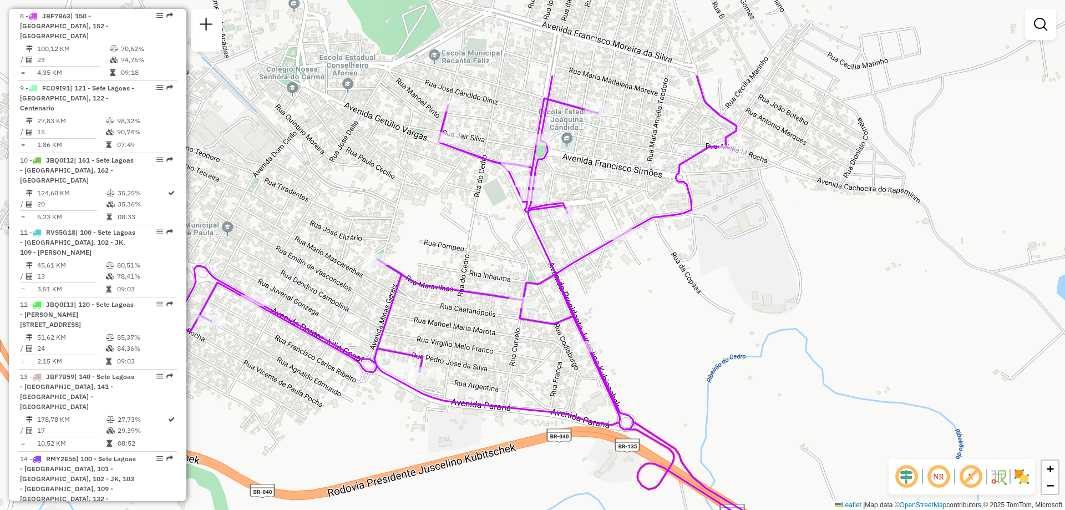
drag, startPoint x: 639, startPoint y: 246, endPoint x: 724, endPoint y: 435, distance: 206.7
click at [725, 433] on div "Janela de atendimento Grade de atendimento Capacidade Transportadoras Veículos …" at bounding box center [532, 255] width 1065 height 510
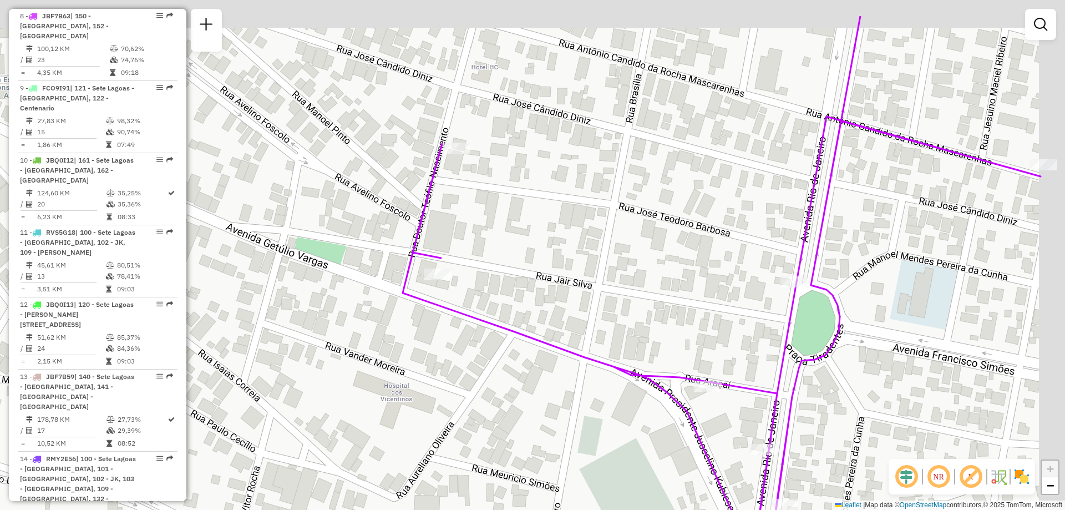
drag, startPoint x: 690, startPoint y: 195, endPoint x: 639, endPoint y: 262, distance: 84.3
click at [639, 262] on div "Janela de atendimento Grade de atendimento Capacidade Transportadoras Veículos …" at bounding box center [532, 255] width 1065 height 510
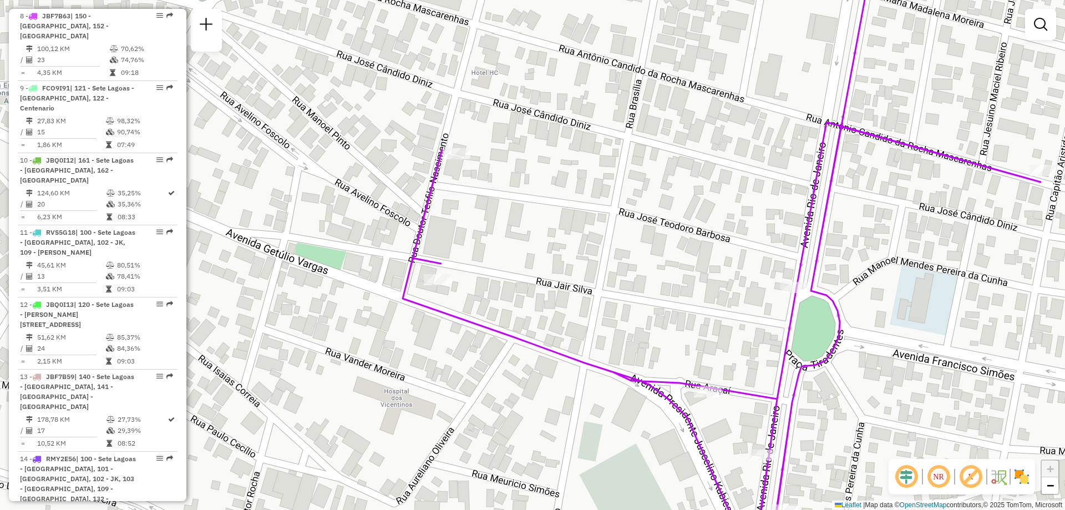
drag, startPoint x: 577, startPoint y: 240, endPoint x: 536, endPoint y: 321, distance: 90.3
click at [536, 321] on div "Janela de atendimento Grade de atendimento Capacidade Transportadoras Veículos …" at bounding box center [532, 255] width 1065 height 510
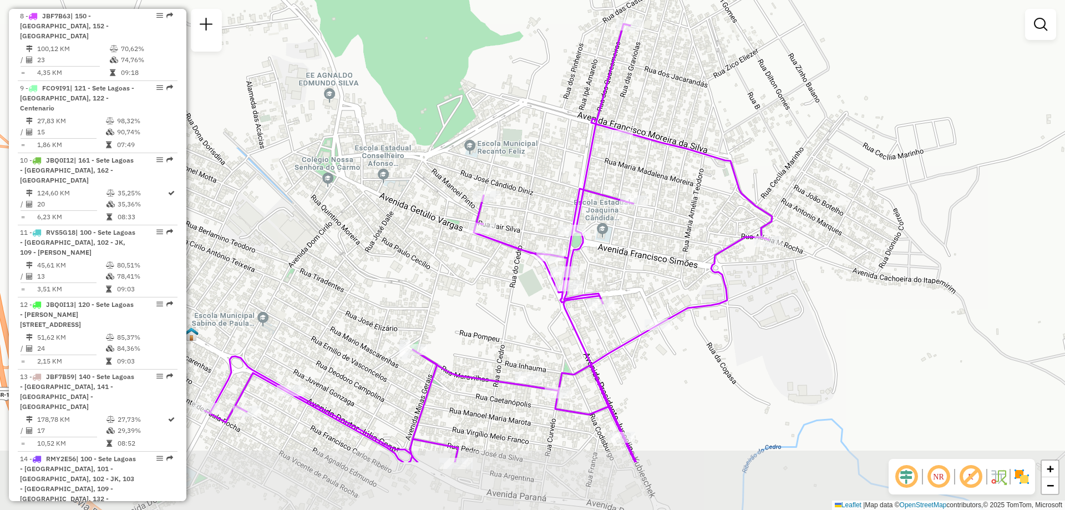
drag, startPoint x: 555, startPoint y: 302, endPoint x: 511, endPoint y: 210, distance: 101.8
click at [511, 210] on div "Janela de atendimento Grade de atendimento Capacidade Transportadoras Veículos …" at bounding box center [532, 255] width 1065 height 510
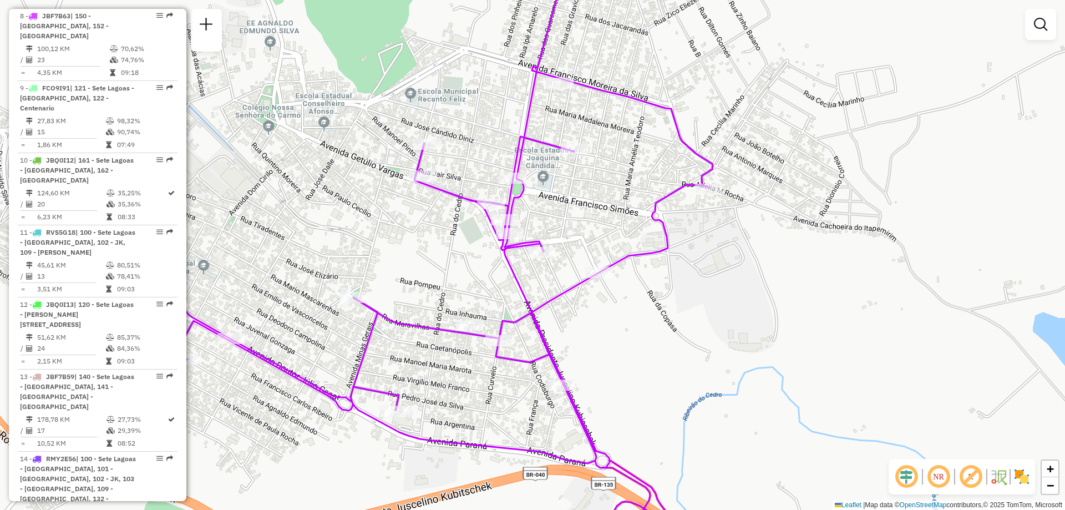
drag, startPoint x: 432, startPoint y: 288, endPoint x: 396, endPoint y: 247, distance: 54.7
click at [396, 247] on div "Janela de atendimento Grade de atendimento Capacidade Transportadoras Veículos …" at bounding box center [532, 255] width 1065 height 510
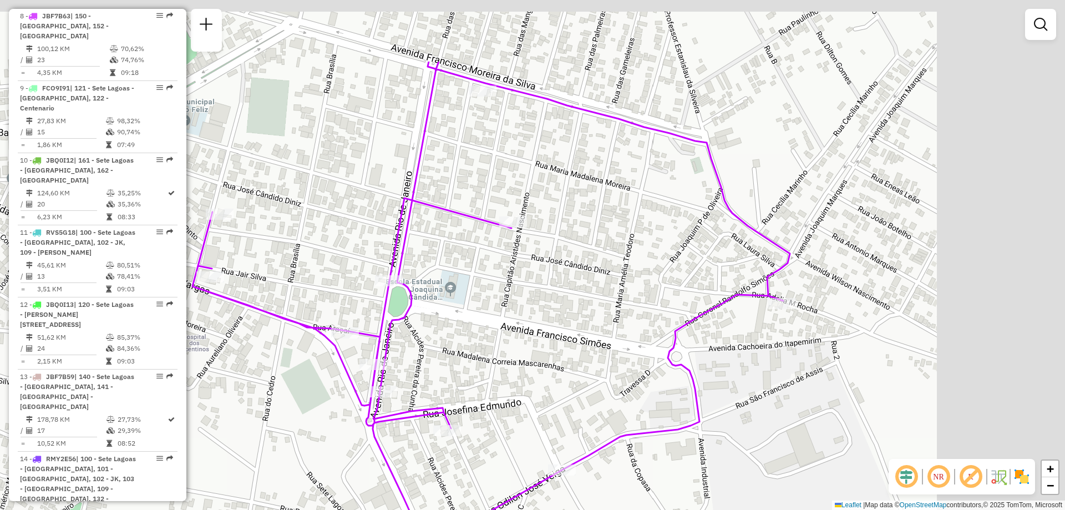
drag, startPoint x: 741, startPoint y: 153, endPoint x: 544, endPoint y: 259, distance: 223.9
click at [544, 259] on div "Janela de atendimento Grade de atendimento Capacidade Transportadoras Veículos …" at bounding box center [532, 255] width 1065 height 510
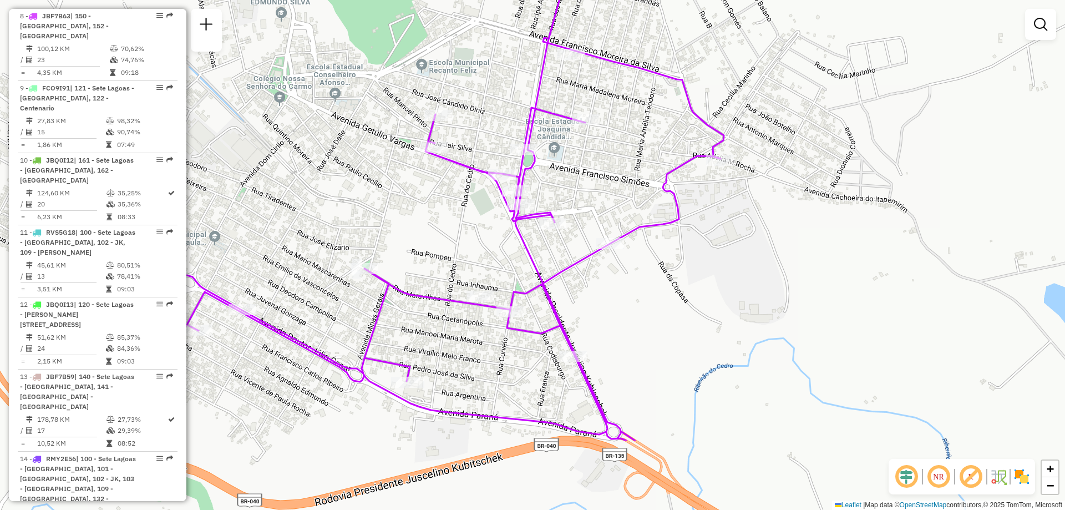
drag, startPoint x: 582, startPoint y: 253, endPoint x: 636, endPoint y: 150, distance: 116.4
click at [636, 150] on div "Janela de atendimento Grade de atendimento Capacidade Transportadoras Veículos …" at bounding box center [532, 255] width 1065 height 510
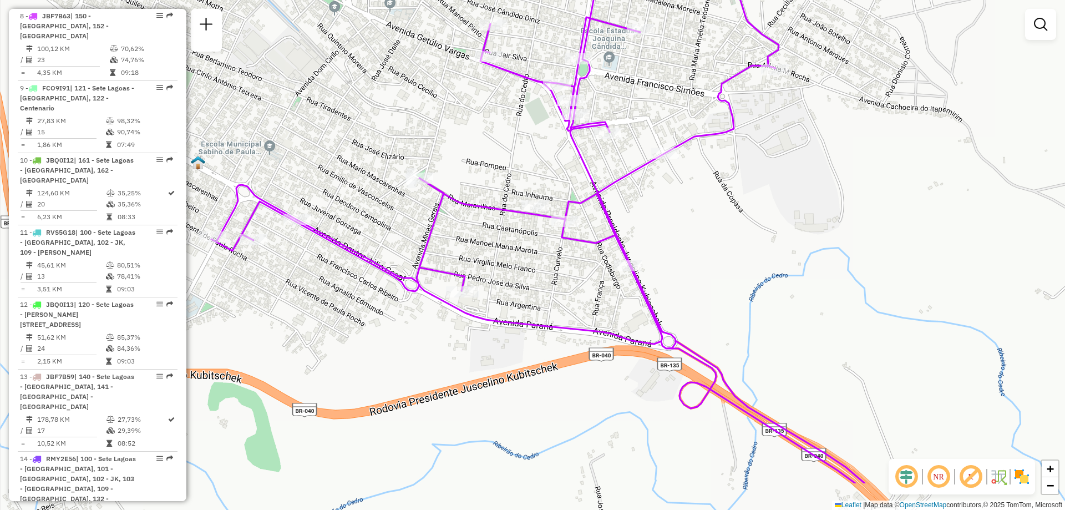
drag, startPoint x: 633, startPoint y: 316, endPoint x: 636, endPoint y: 255, distance: 60.6
click at [673, 239] on div "Janela de atendimento Grade de atendimento Capacidade Transportadoras Veículos …" at bounding box center [532, 255] width 1065 height 510
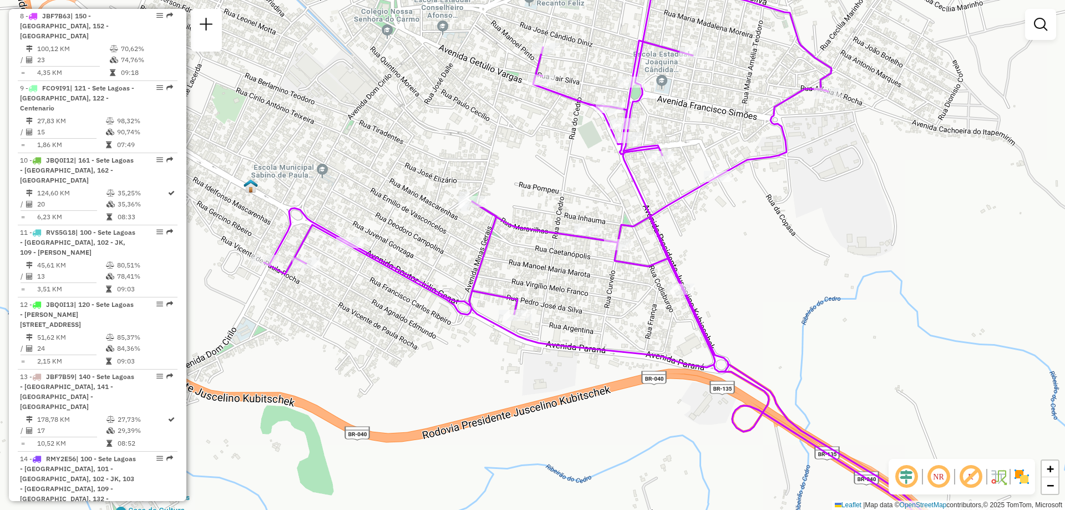
drag, startPoint x: 342, startPoint y: 201, endPoint x: 418, endPoint y: 242, distance: 86.4
click at [418, 242] on div "Janela de atendimento Grade de atendimento Capacidade Transportadoras Veículos …" at bounding box center [532, 255] width 1065 height 510
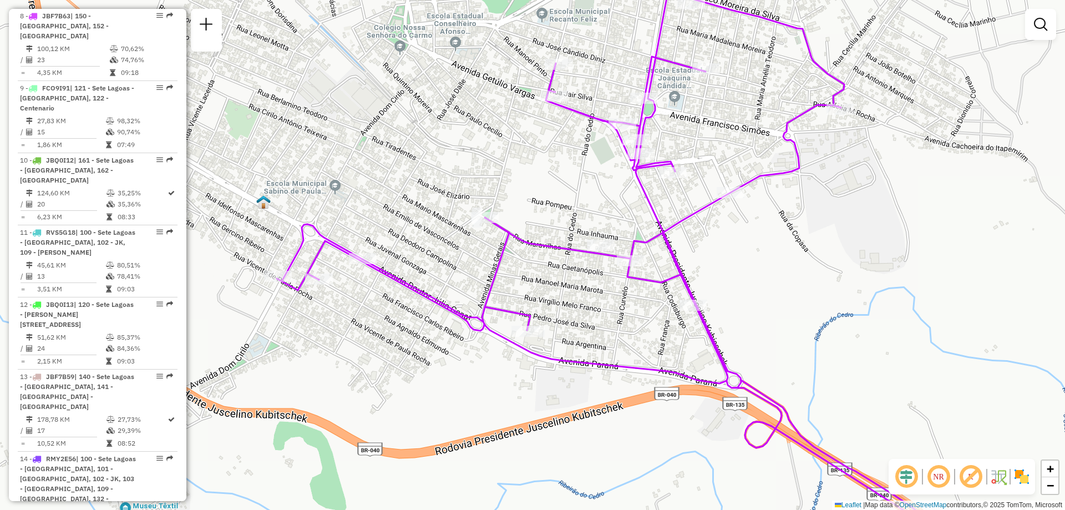
drag, startPoint x: 338, startPoint y: 318, endPoint x: 325, endPoint y: 318, distance: 12.8
click at [325, 318] on div "Janela de atendimento Grade de atendimento Capacidade Transportadoras Veículos …" at bounding box center [532, 255] width 1065 height 510
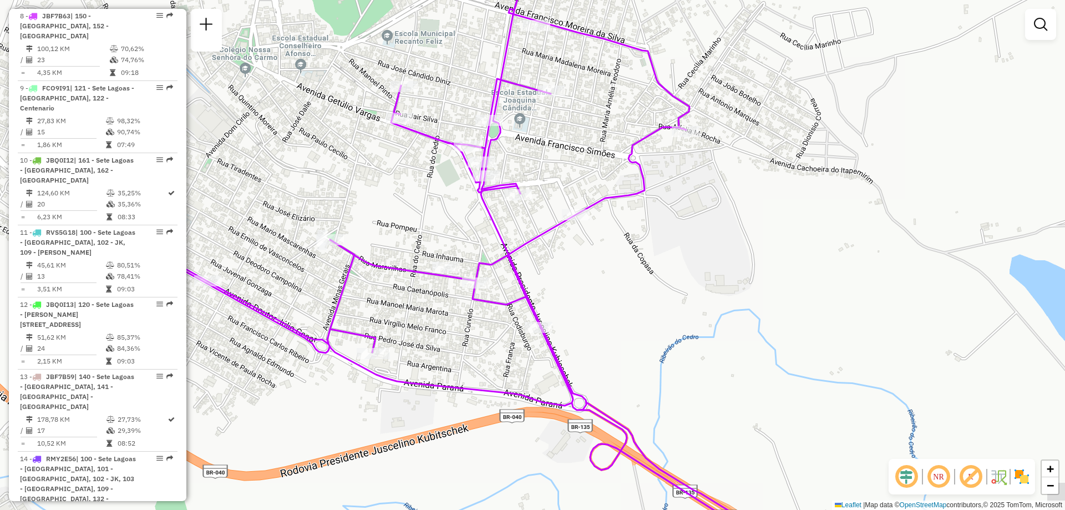
drag, startPoint x: 588, startPoint y: 323, endPoint x: 433, endPoint y: 346, distance: 156.6
click at [433, 346] on div "Janela de atendimento Grade de atendimento Capacidade Transportadoras Veículos …" at bounding box center [532, 255] width 1065 height 510
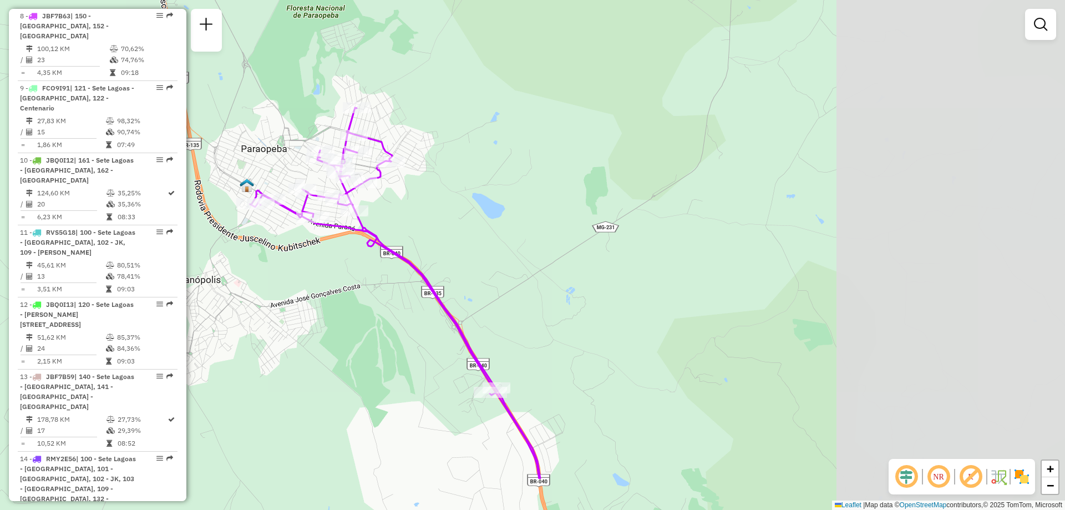
drag, startPoint x: 745, startPoint y: 234, endPoint x: 389, endPoint y: 149, distance: 365.7
click at [389, 149] on div "Janela de atendimento Grade de atendimento Capacidade Transportadoras Veículos …" at bounding box center [532, 255] width 1065 height 510
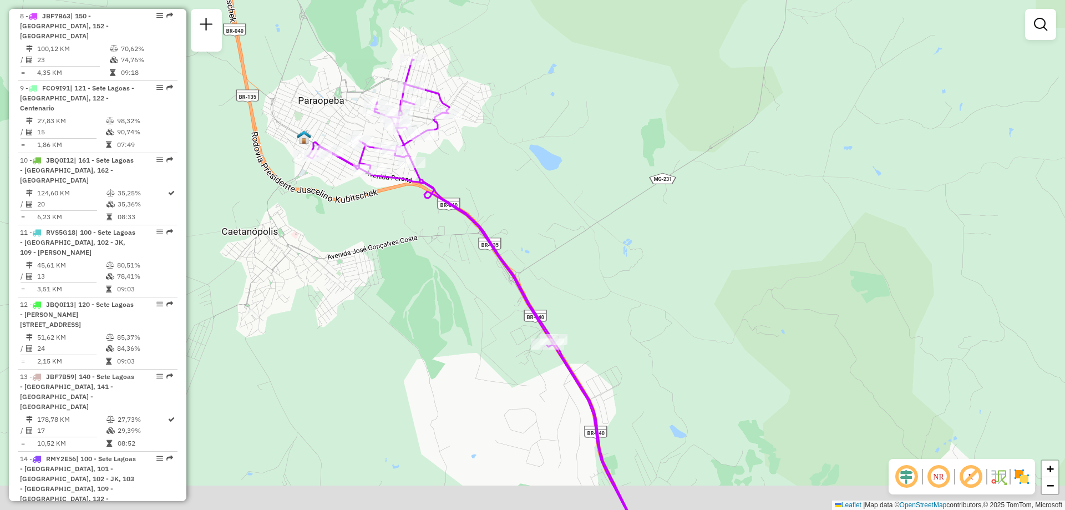
drag, startPoint x: 492, startPoint y: 208, endPoint x: 580, endPoint y: 162, distance: 99.3
click at [580, 162] on div "Janela de atendimento Grade de atendimento Capacidade Transportadoras Veículos …" at bounding box center [532, 255] width 1065 height 510
